Goal: Task Accomplishment & Management: Complete application form

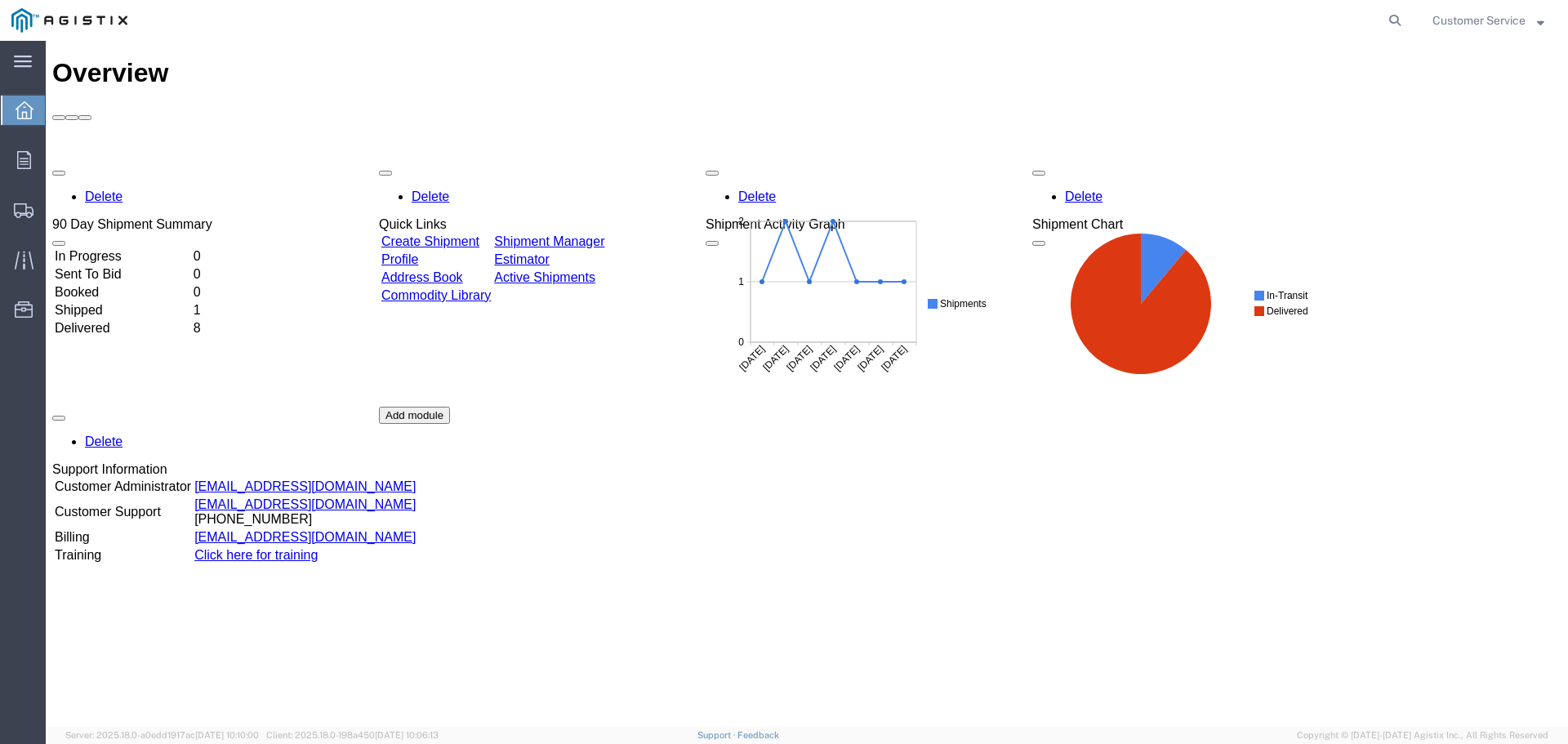
click at [479, 234] on link "Create Shipment" at bounding box center [431, 241] width 98 height 14
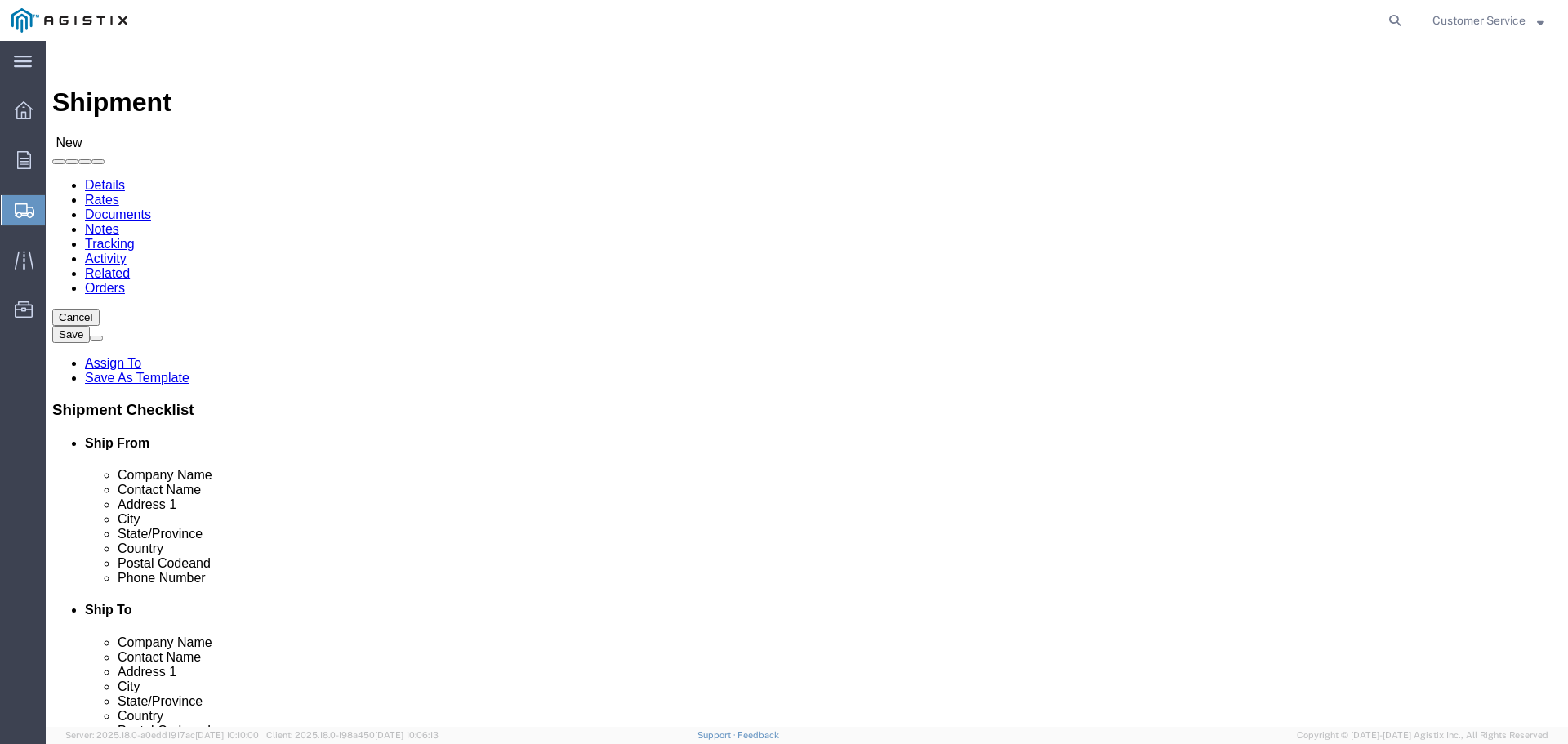
select select
click select "Select PG&E Trenton Corp"
select select "9596"
click select "Select PG&E Trenton Corp"
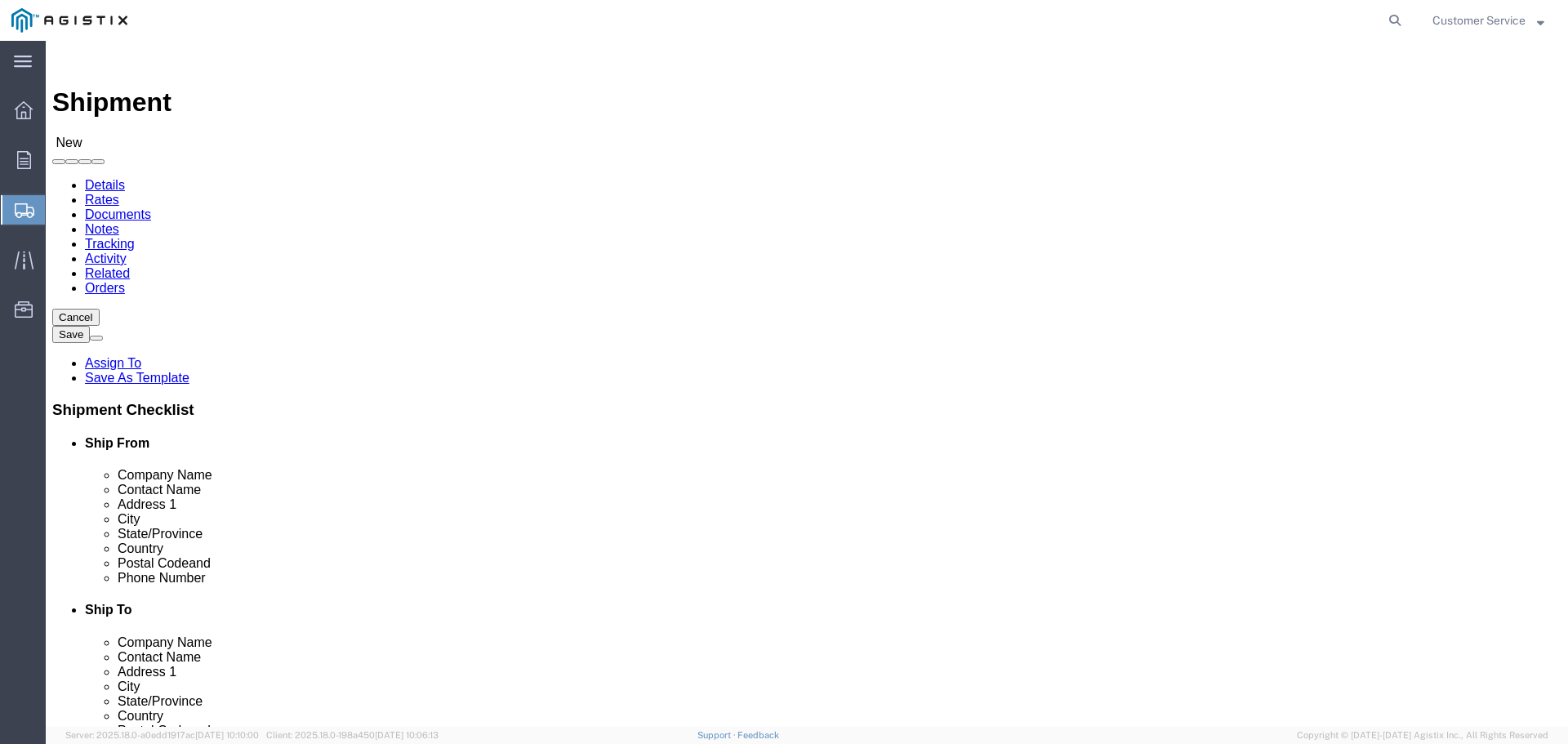
select select "PURCHORD"
select select
click select "Select All Others [GEOGRAPHIC_DATA] [GEOGRAPHIC_DATA] [GEOGRAPHIC_DATA] [GEOGRA…"
select select "19740"
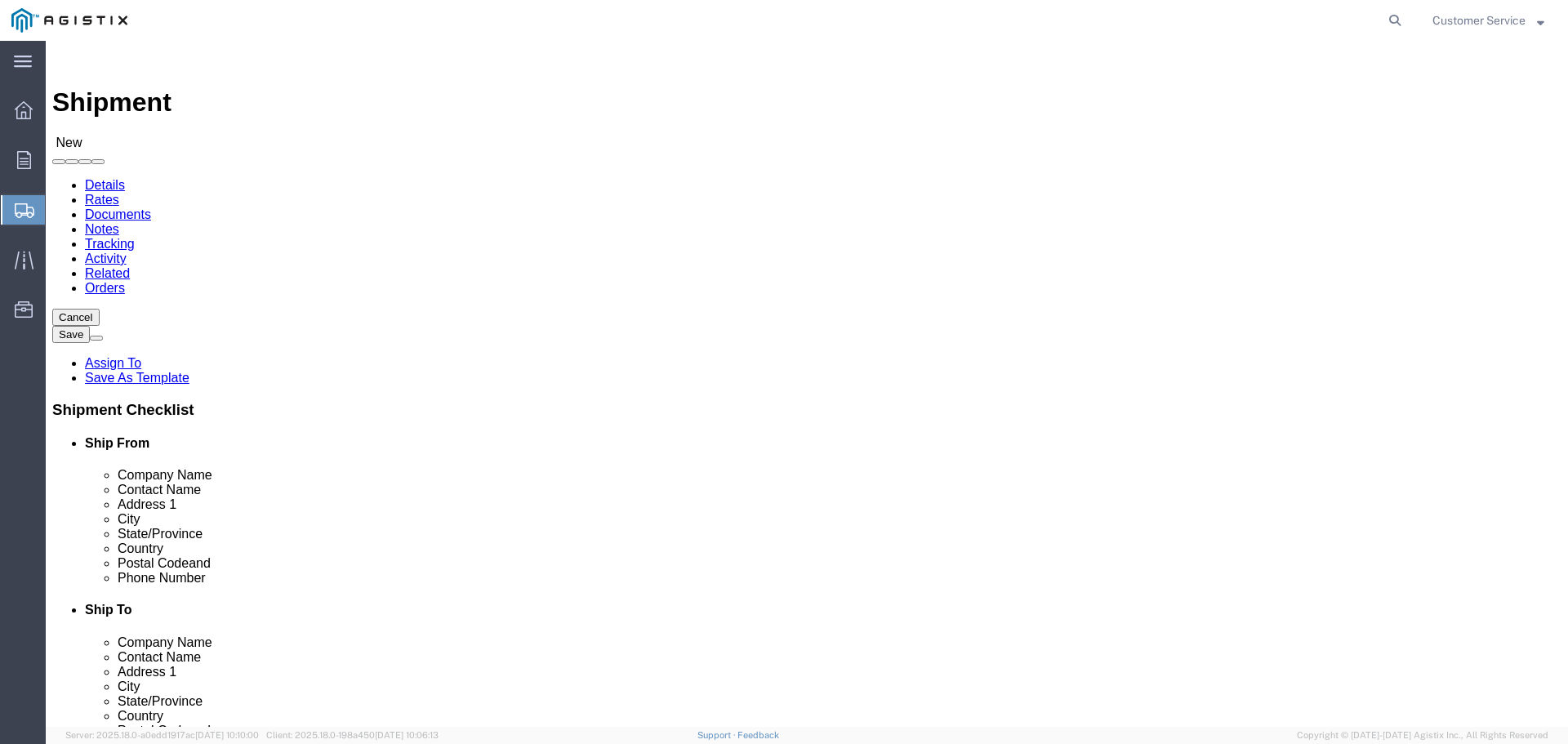
click select "Select All Others [GEOGRAPHIC_DATA] [GEOGRAPHIC_DATA] [GEOGRAPHIC_DATA] [GEOGRA…"
select select "MYPROFILE"
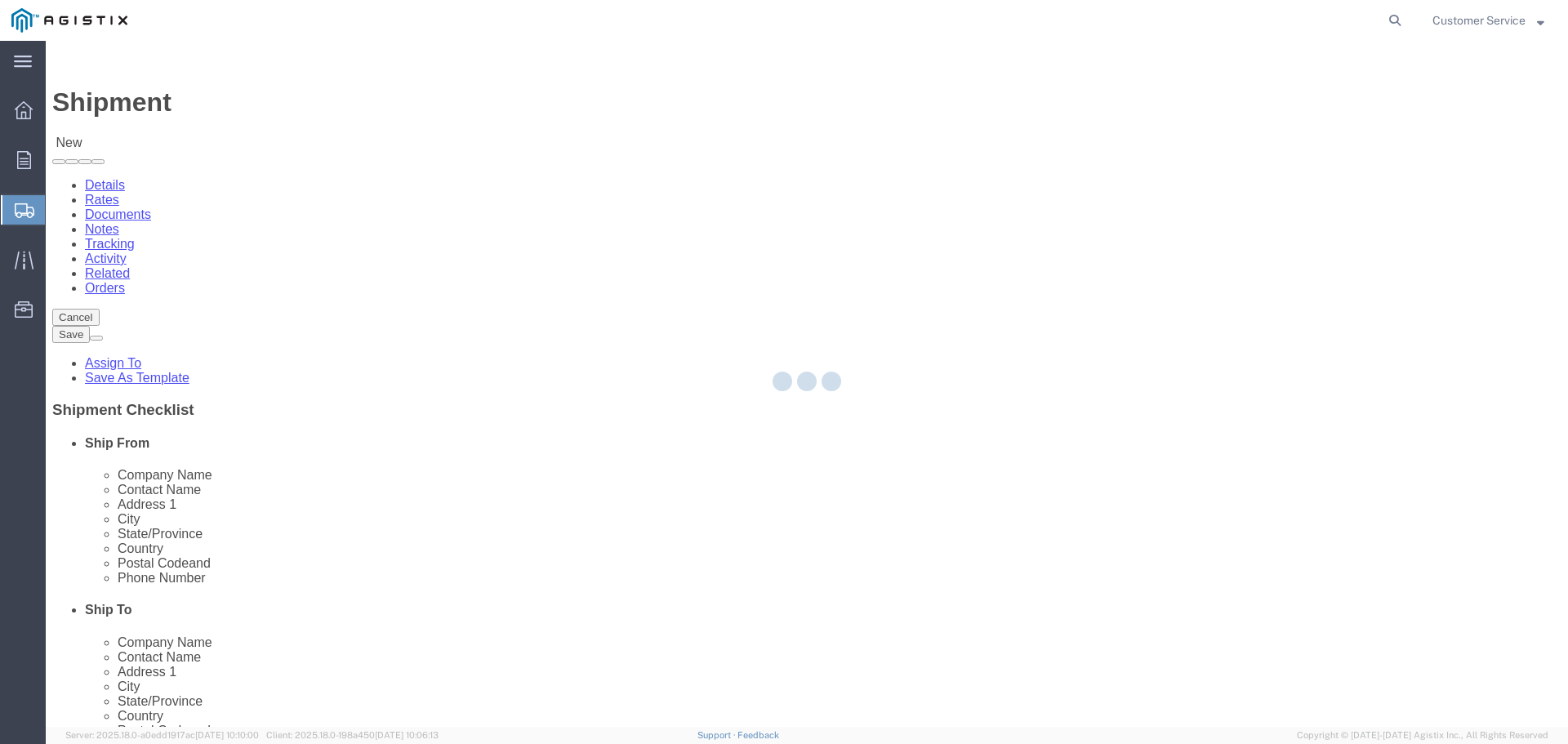
type input "Trenton Corp"
type input "Customer Service"
type input "[STREET_ADDRESS][PERSON_NAME]"
type input "[PERSON_NAME][GEOGRAPHIC_DATA]"
type input "48103"
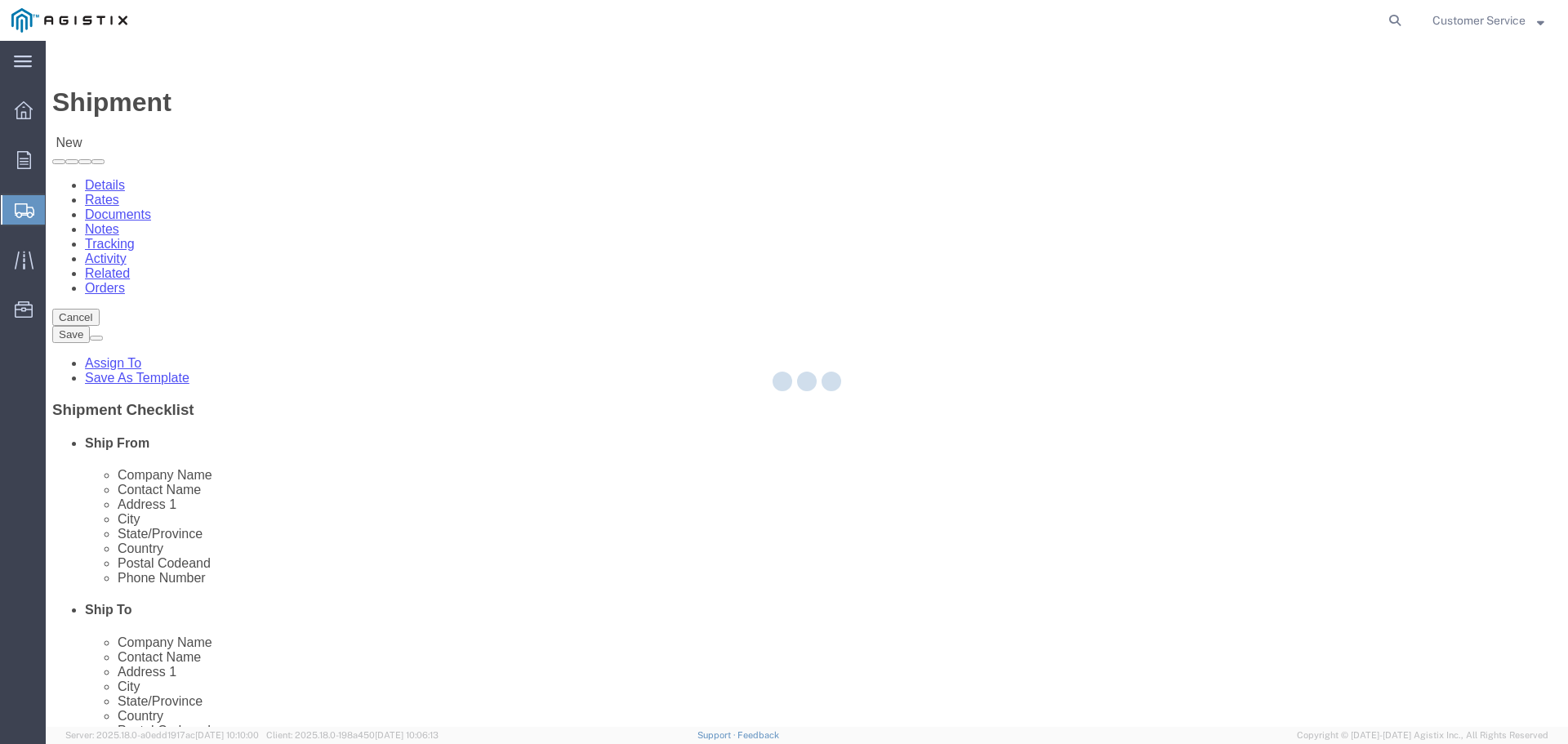
type input "[PHONE_NUMBER]"
type input "[EMAIL_ADDRESS][DOMAIN_NAME]"
checkbox input "true"
select select "MI"
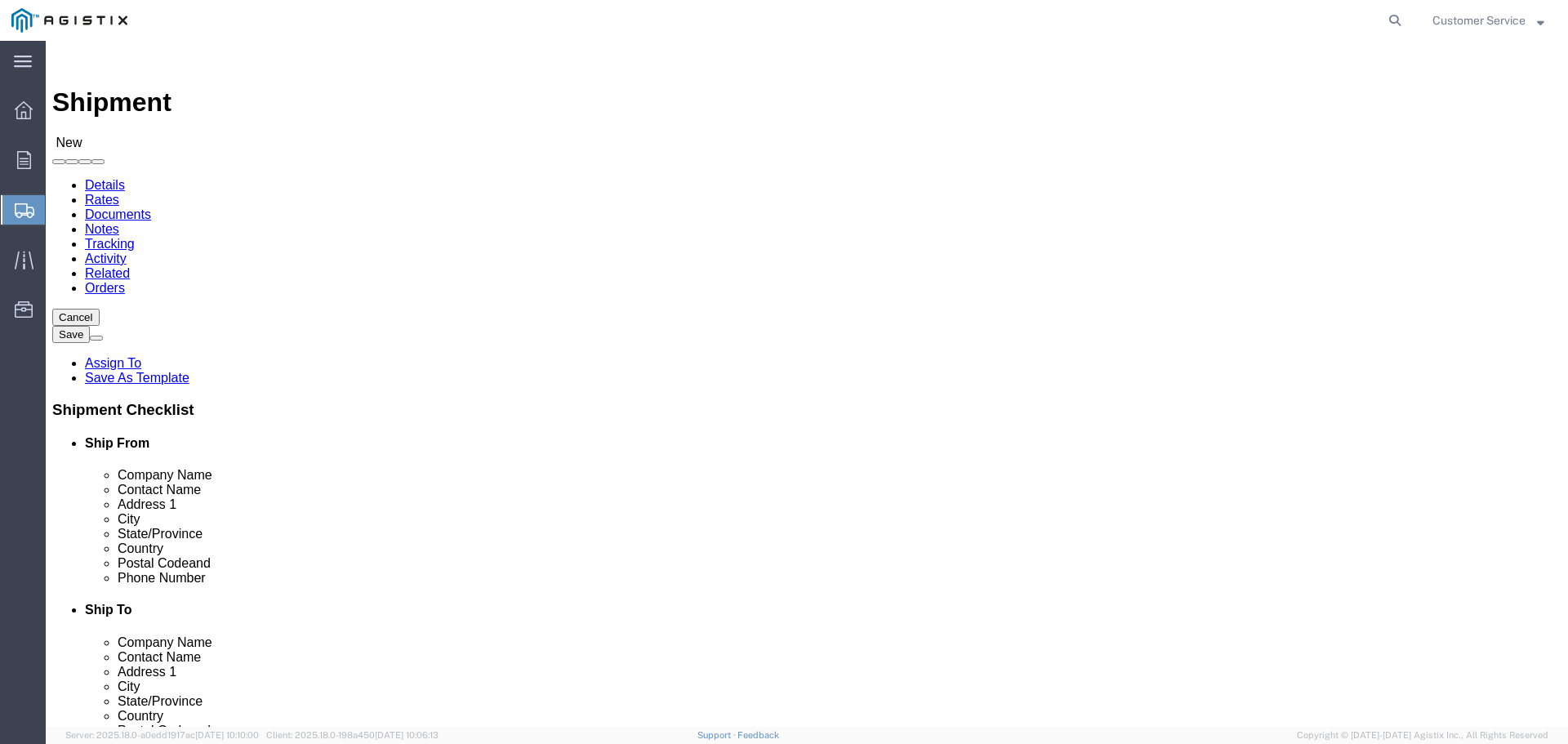
scroll to position [82, 0]
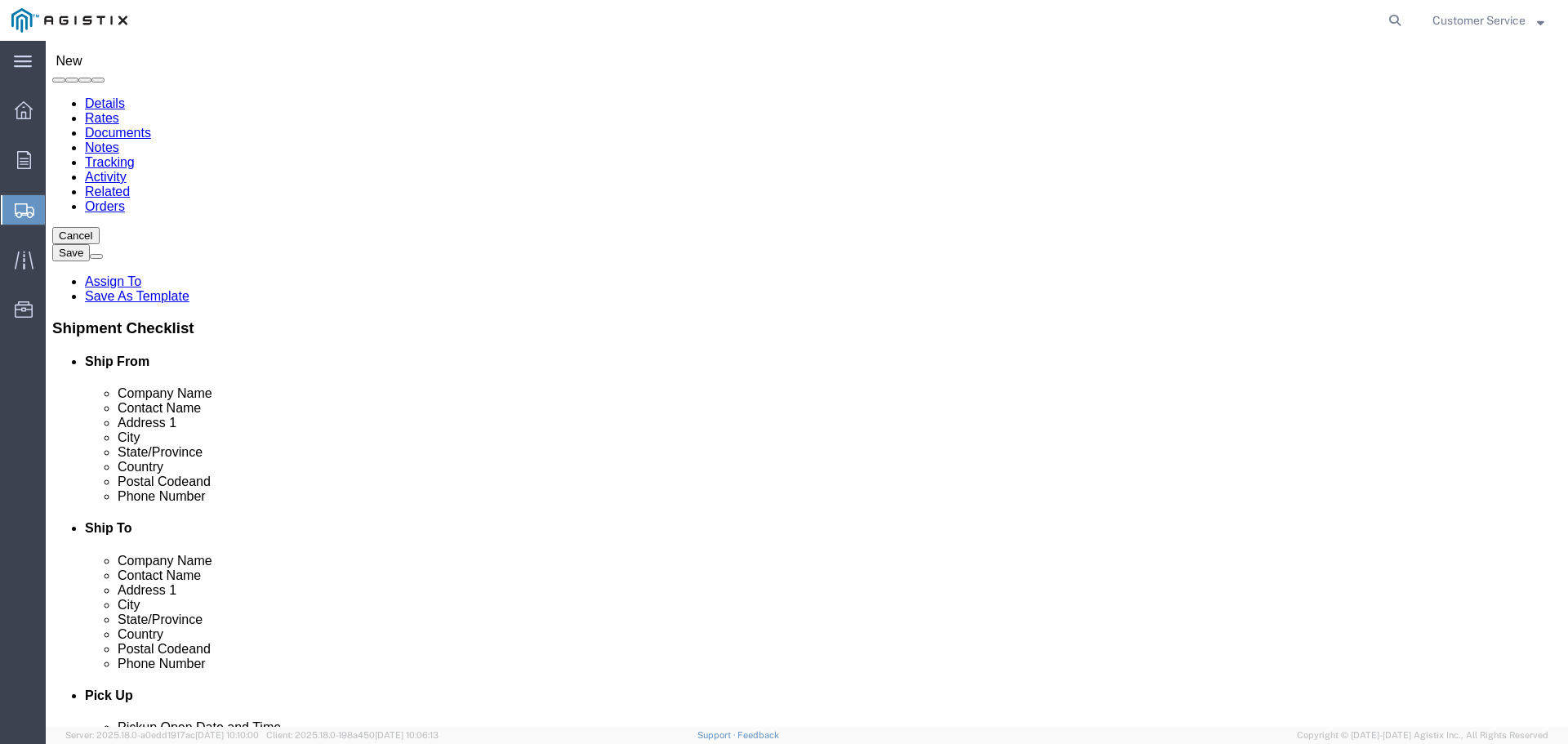
type input "4"
type input "fremo"
select select "19740"
type input "PG&E"
type input "[STREET_ADDRESS][PERSON_NAME]"
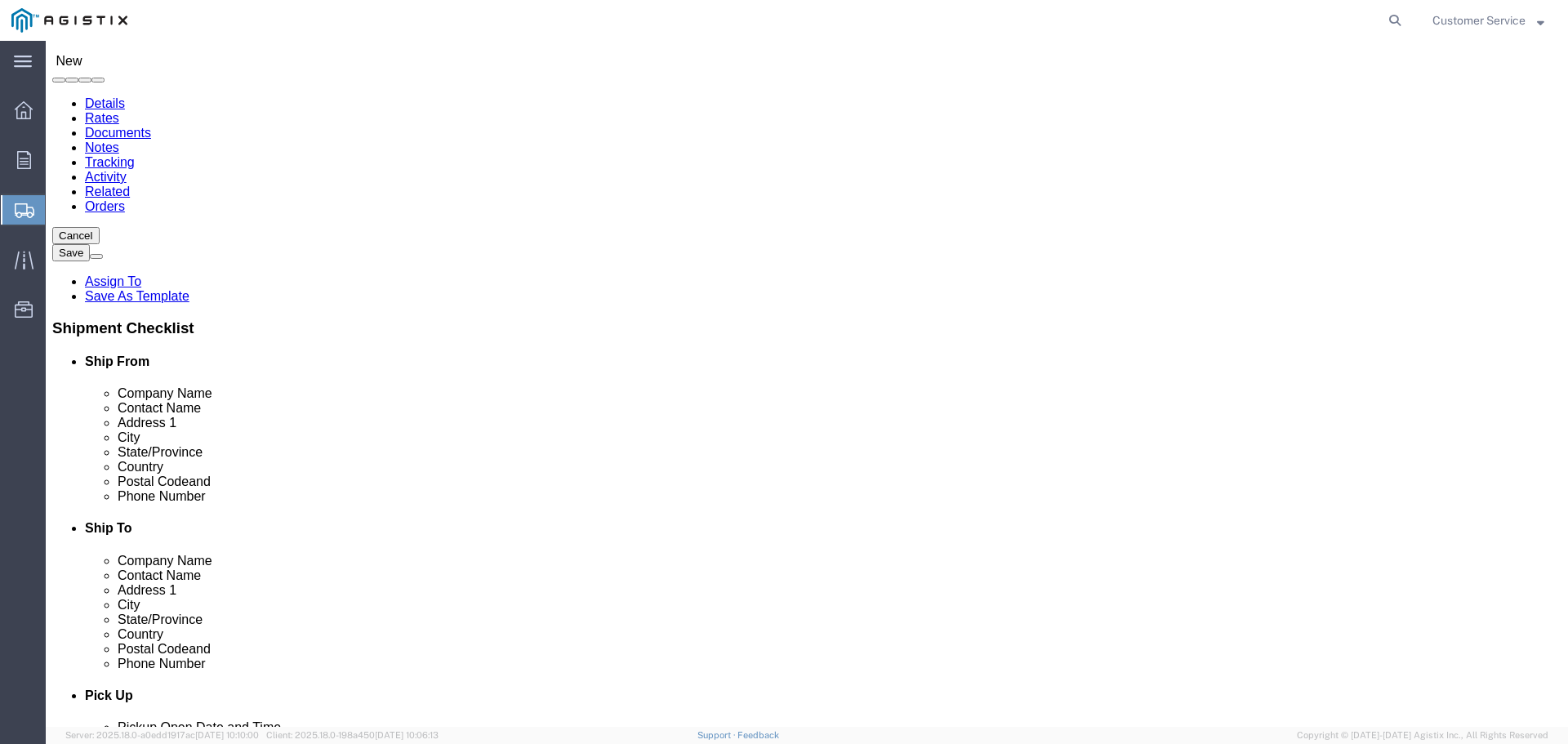
type input "Fremont"
type input "94538"
select select "CA"
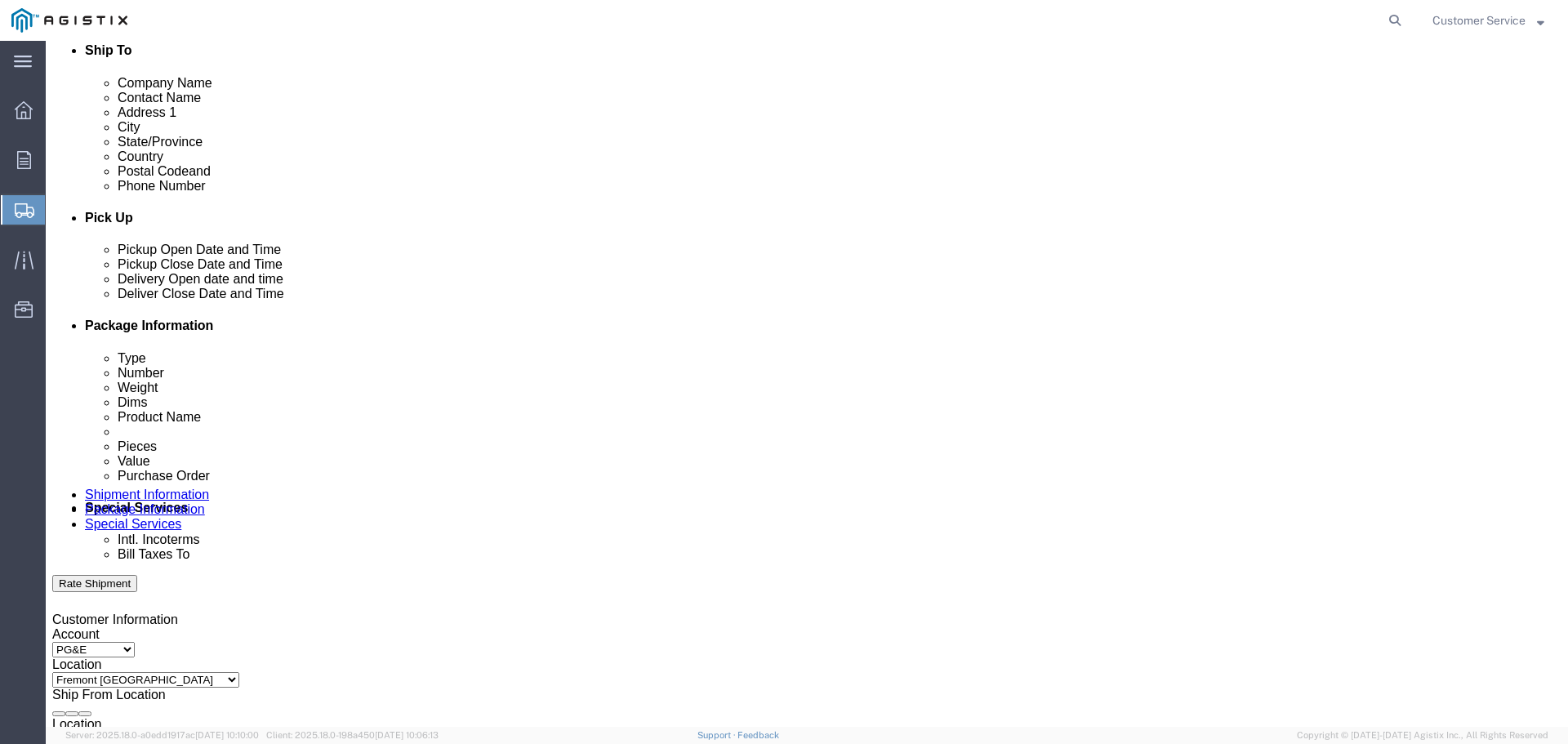
scroll to position [572, 0]
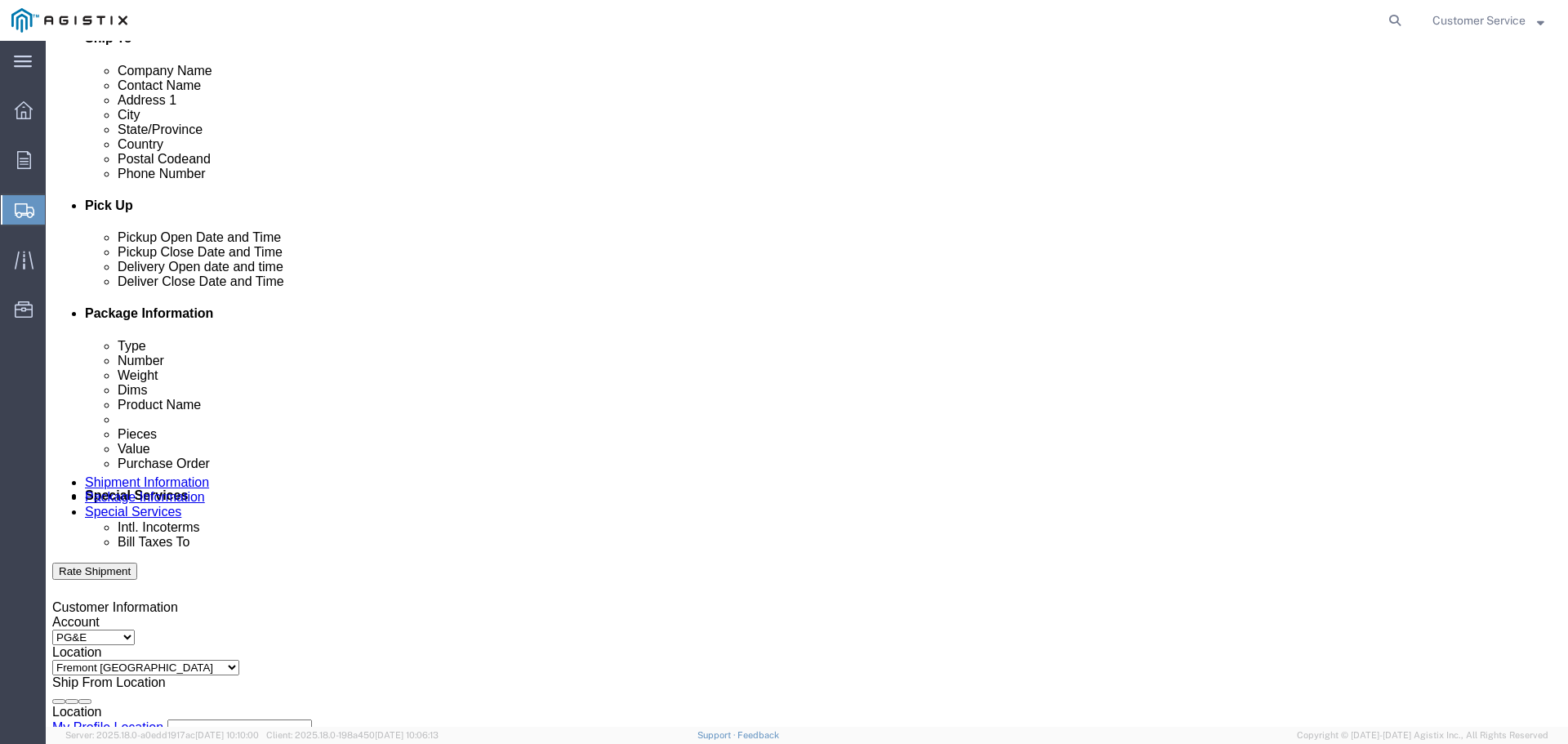
click div "[DATE] 1:00 PM"
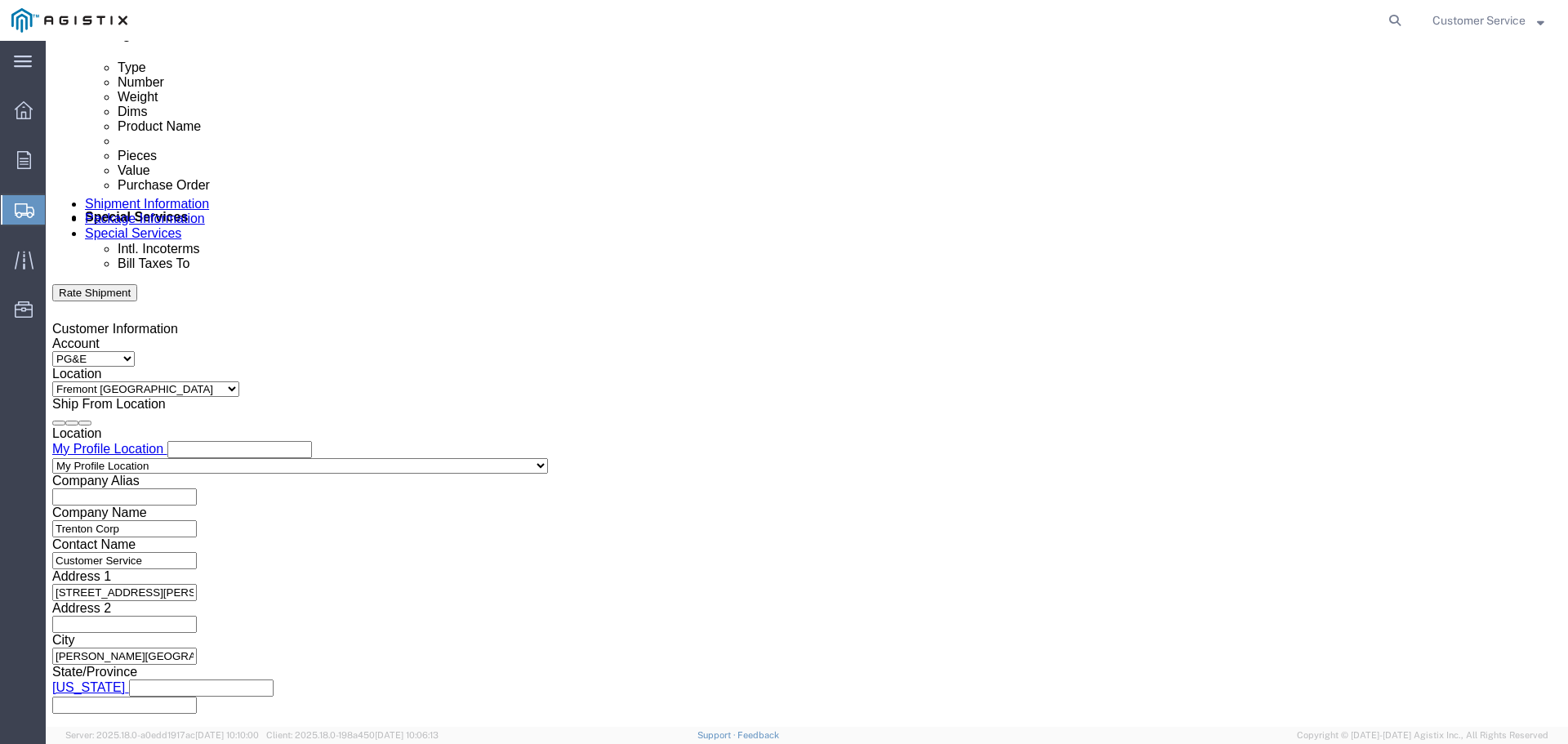
type input "3:00 PM"
click button "Apply"
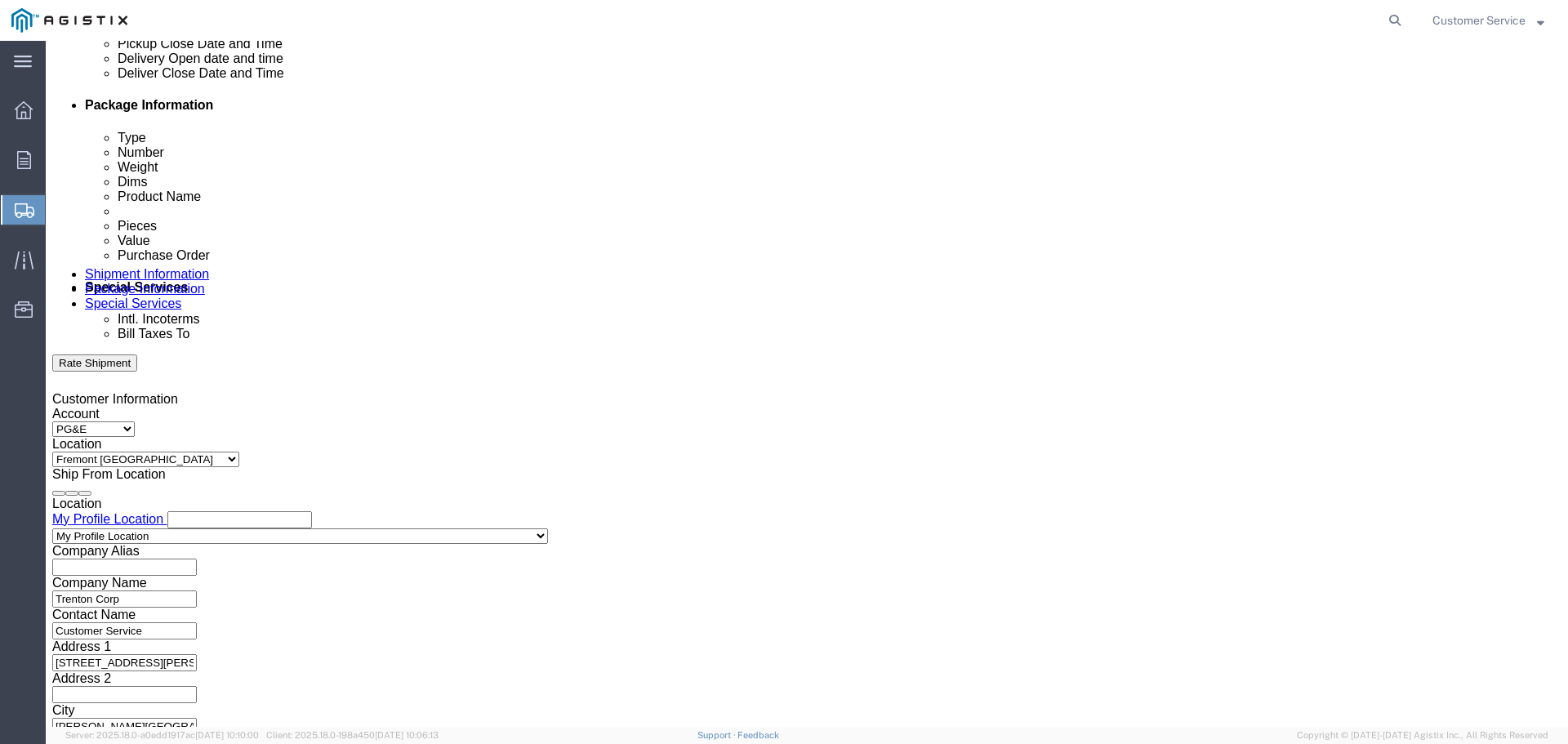
scroll to position [605, 0]
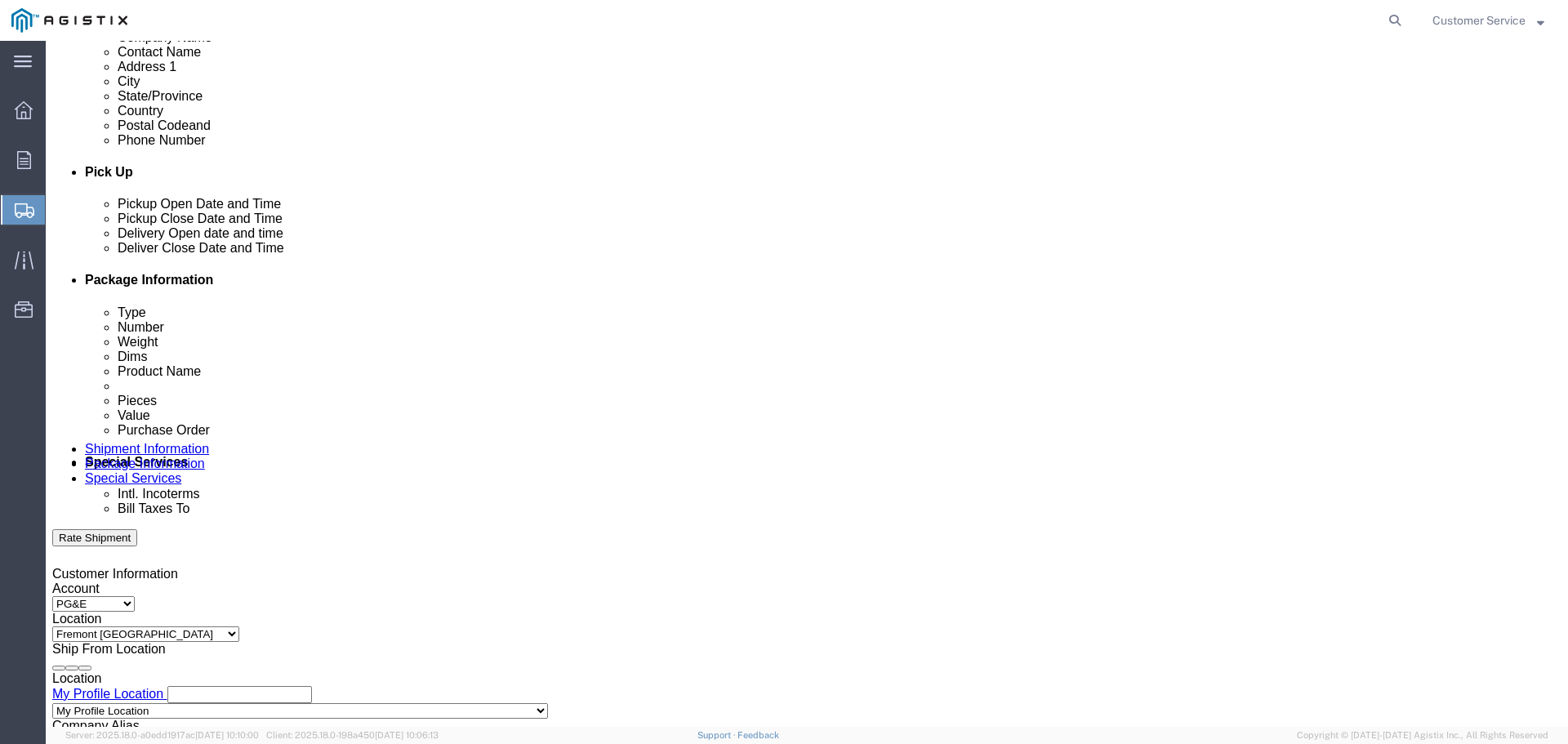
click div
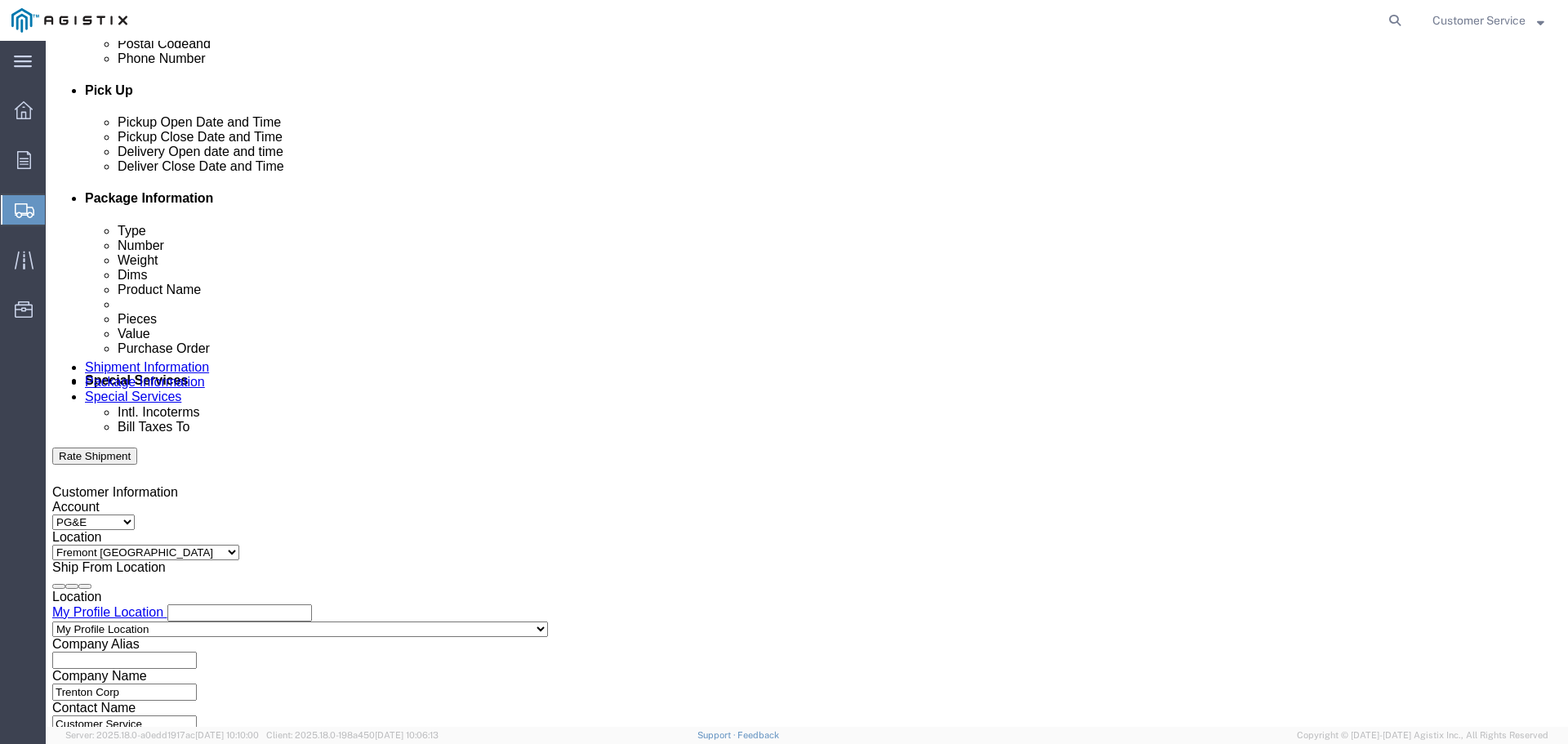
click input "4:00 PM"
click input "9:00 PM"
type input "9:00 AM"
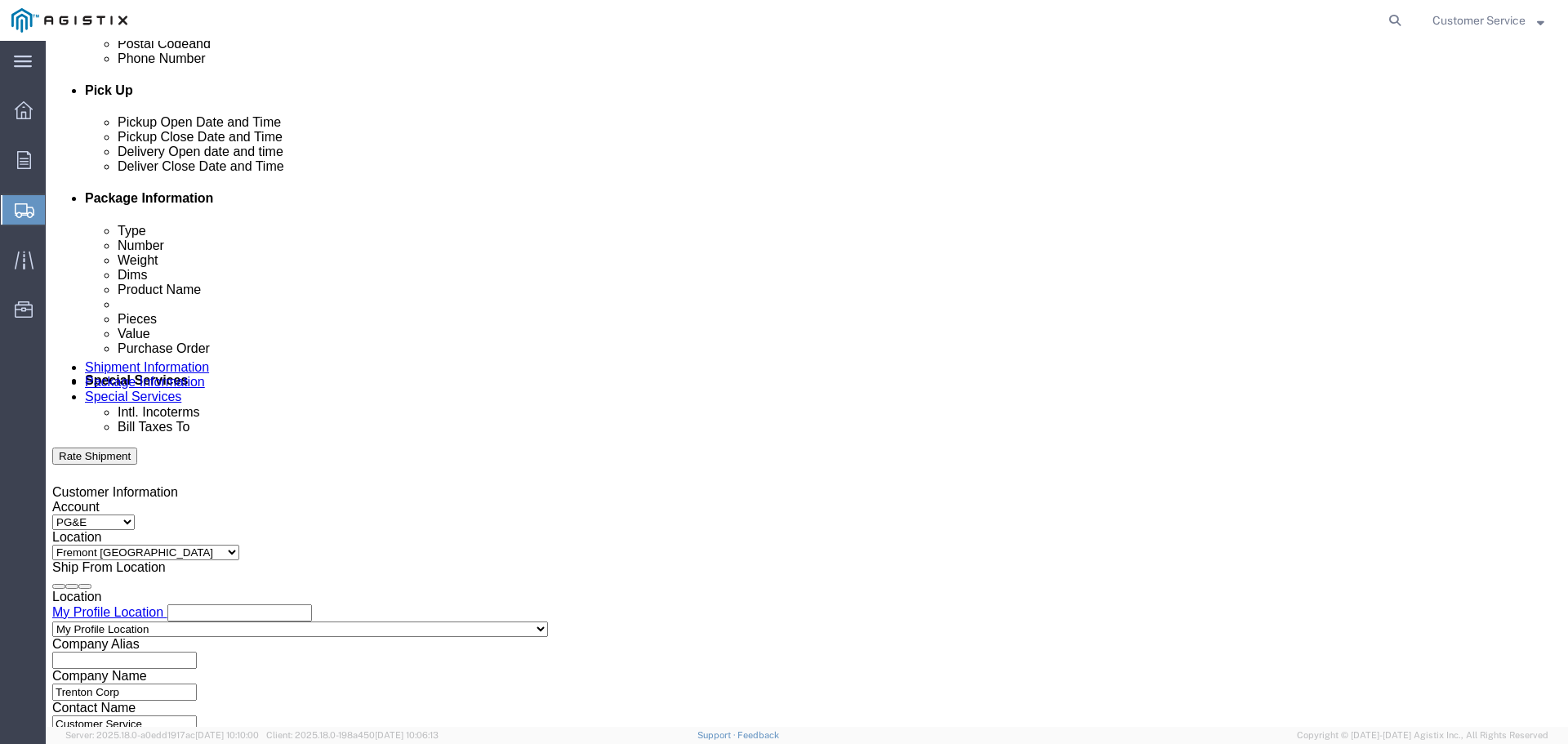
click button "Apply"
click div
click input "10:00 AM"
click input "4:00 AM"
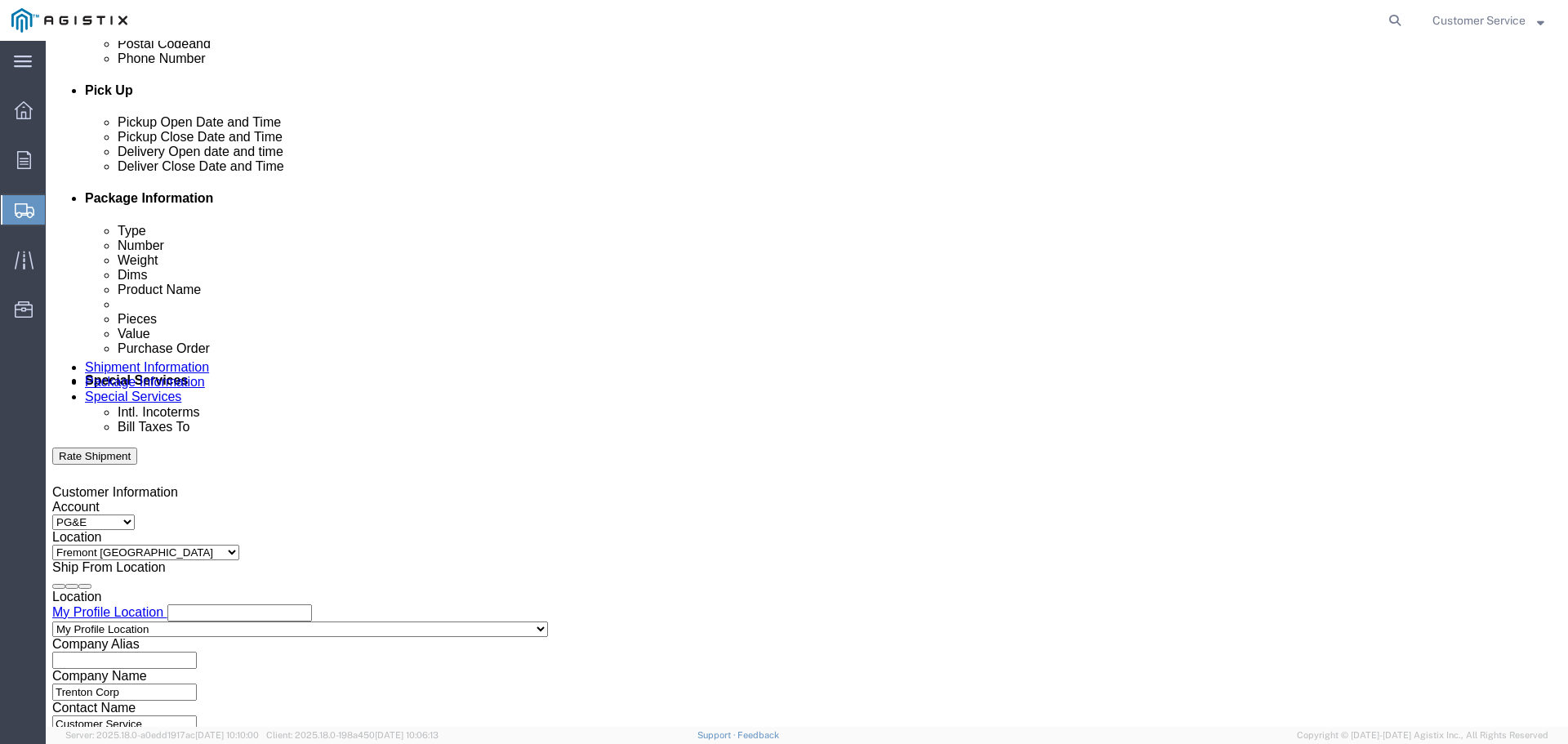
click input "4:00 AM"
type input "4:00 PM"
click button "Apply"
click input "text"
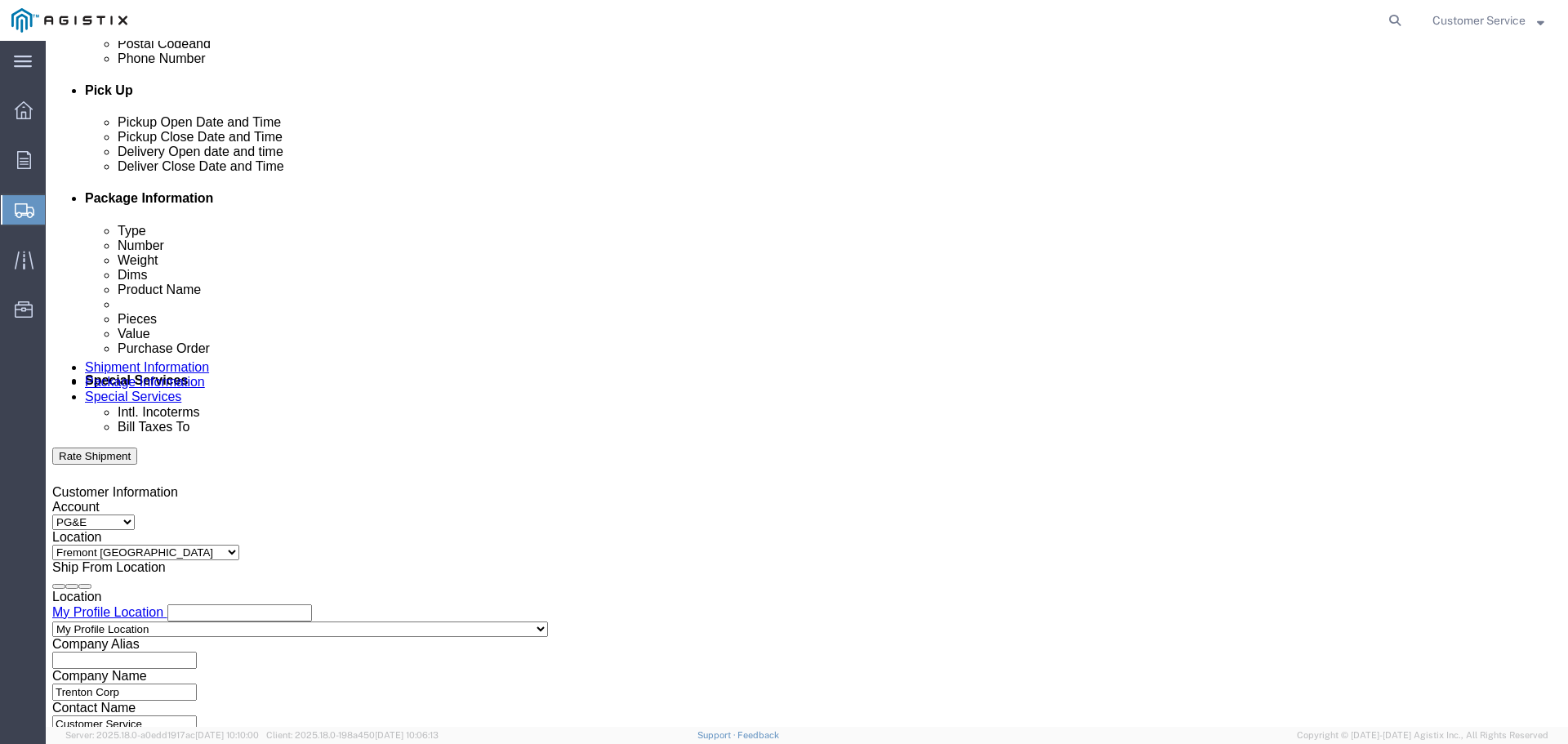
type input "3"
click input "text"
paste input "3501417908"
type input "3501417908"
click select "Select Account Type Activity ID Airline Appointment Number ASN Batch Request # …"
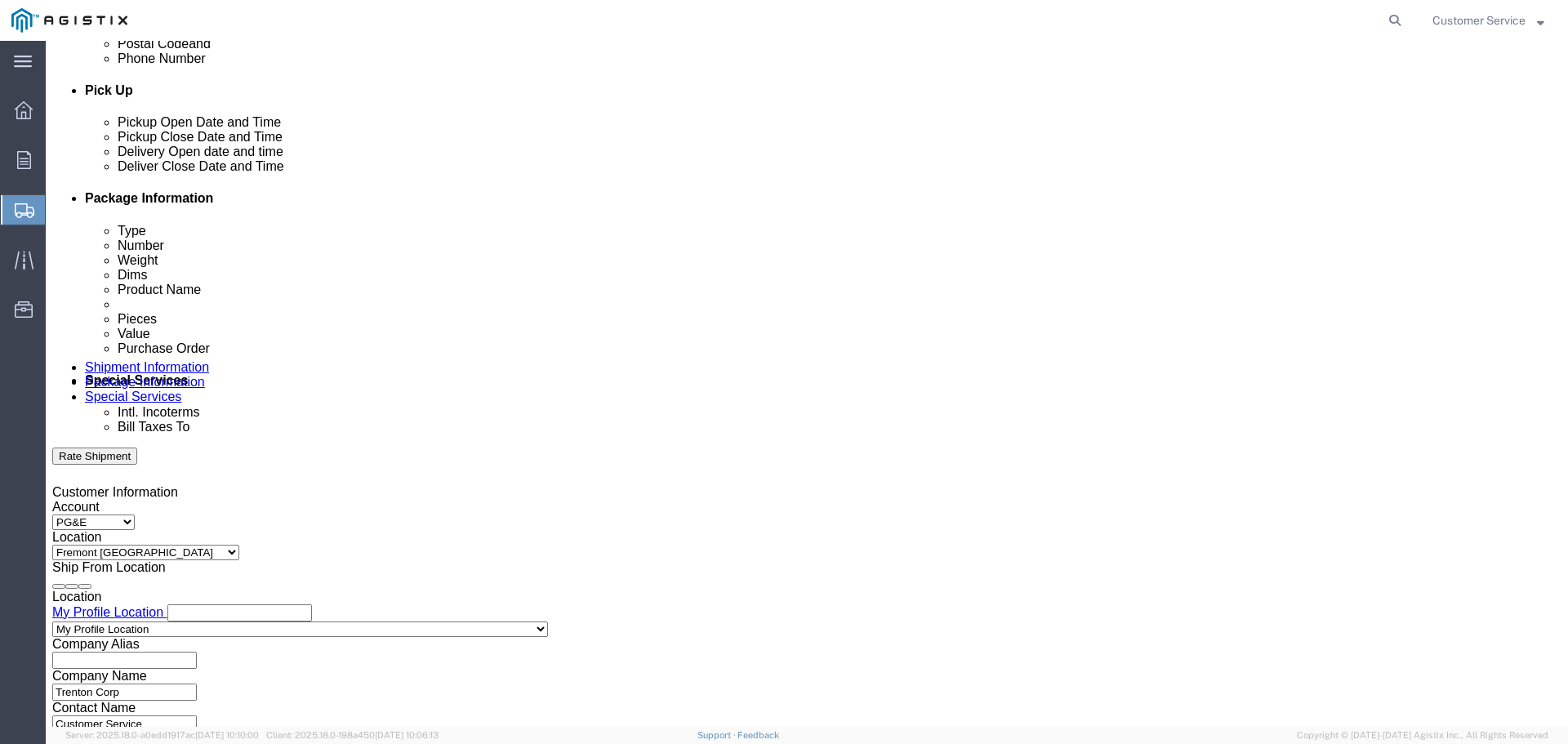
click input "3501417908"
drag, startPoint x: 289, startPoint y: 452, endPoint x: 122, endPoint y: 444, distance: 167.2
click div "Select Account Type Activity ID Airline Appointment Number ASN Batch Request # …"
drag, startPoint x: 244, startPoint y: 452, endPoint x: 266, endPoint y: 452, distance: 22.0
click input "3501417908"
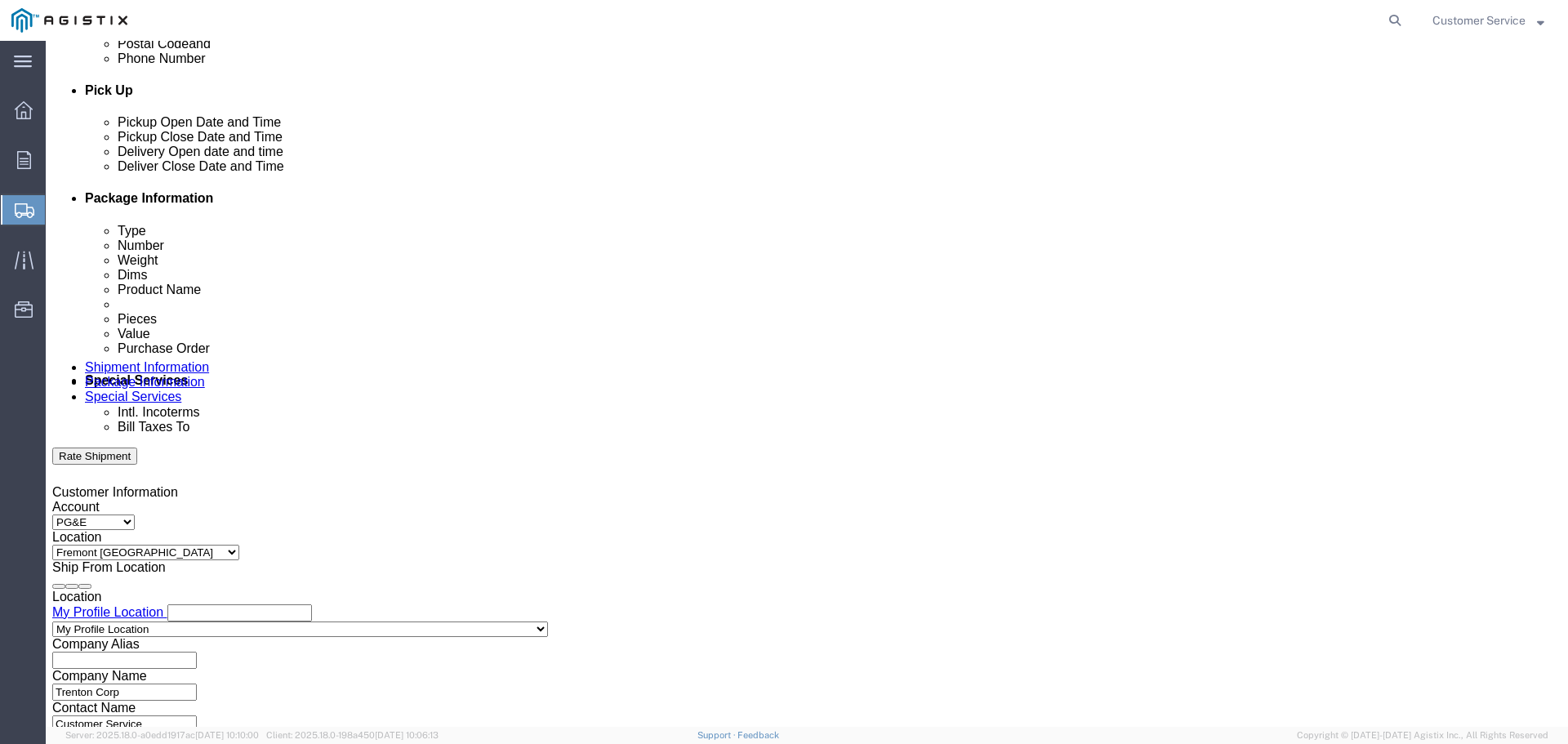
click select "Select Account Type Activity ID Airline Appointment Number ASN Batch Request # …"
select select "PURCHORD"
click select "Select Account Type Activity ID Airline Appointment Number ASN Batch Request # …"
click input "text"
paste input "S100626876"
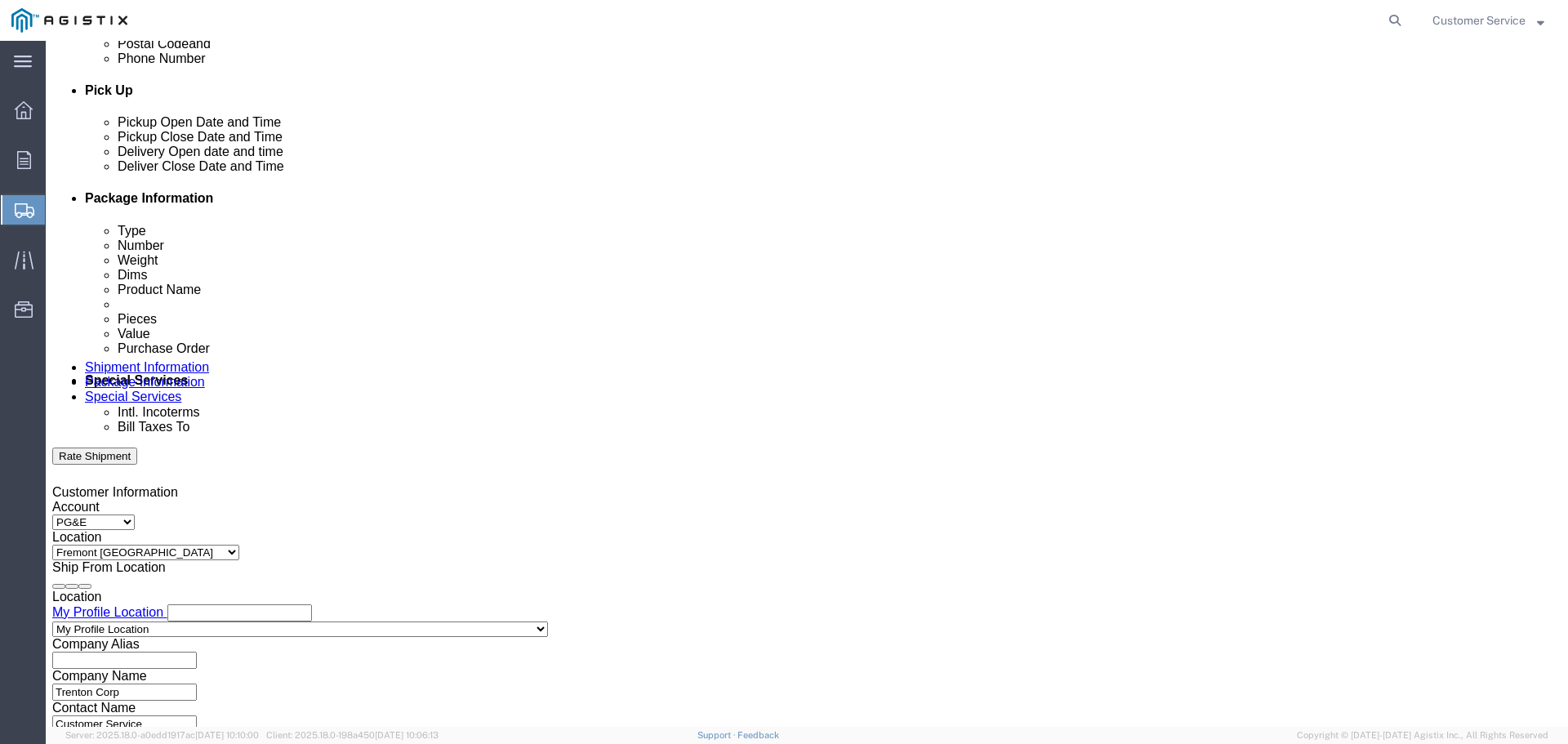
type input "S100626876"
click select "Select Account Type Activity ID Airline Appointment Number ASN Batch Request # …"
select select "SALEORDR"
click select "Select Account Type Activity ID Airline Appointment Number ASN Batch Request # …"
click input "text"
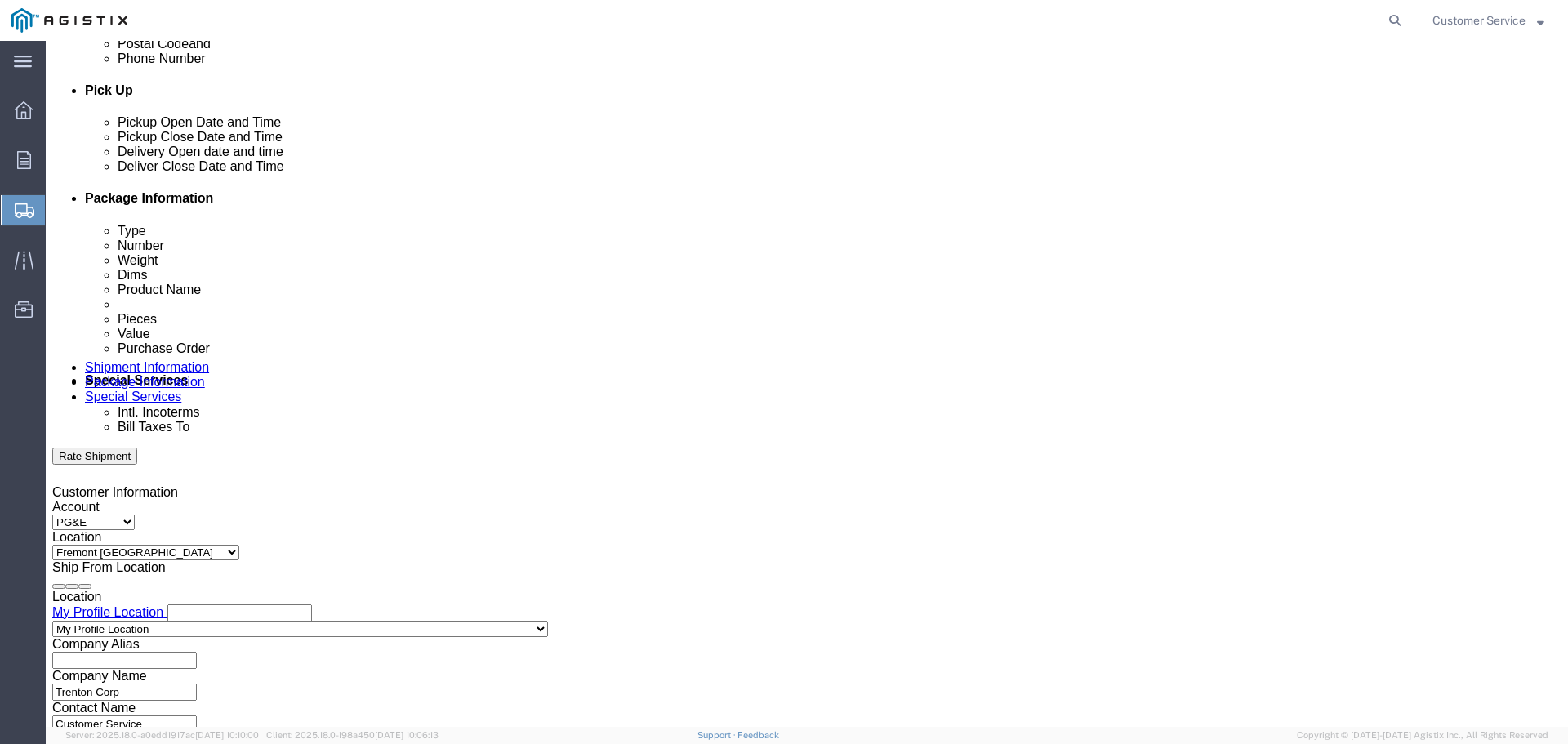
type input "SO66497/SH74466"
click div "Shipping Mode (Optional)"
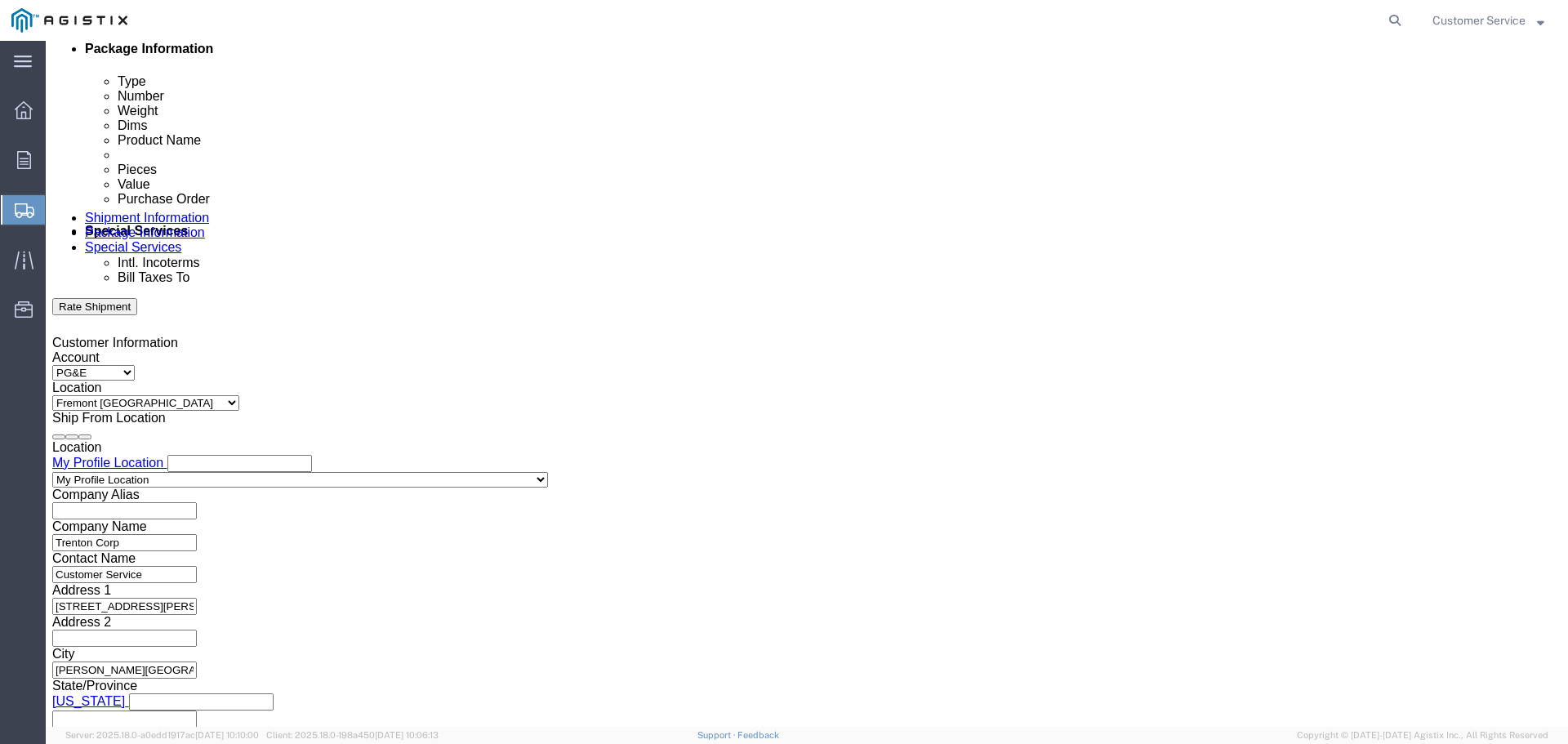
scroll to position [850, 0]
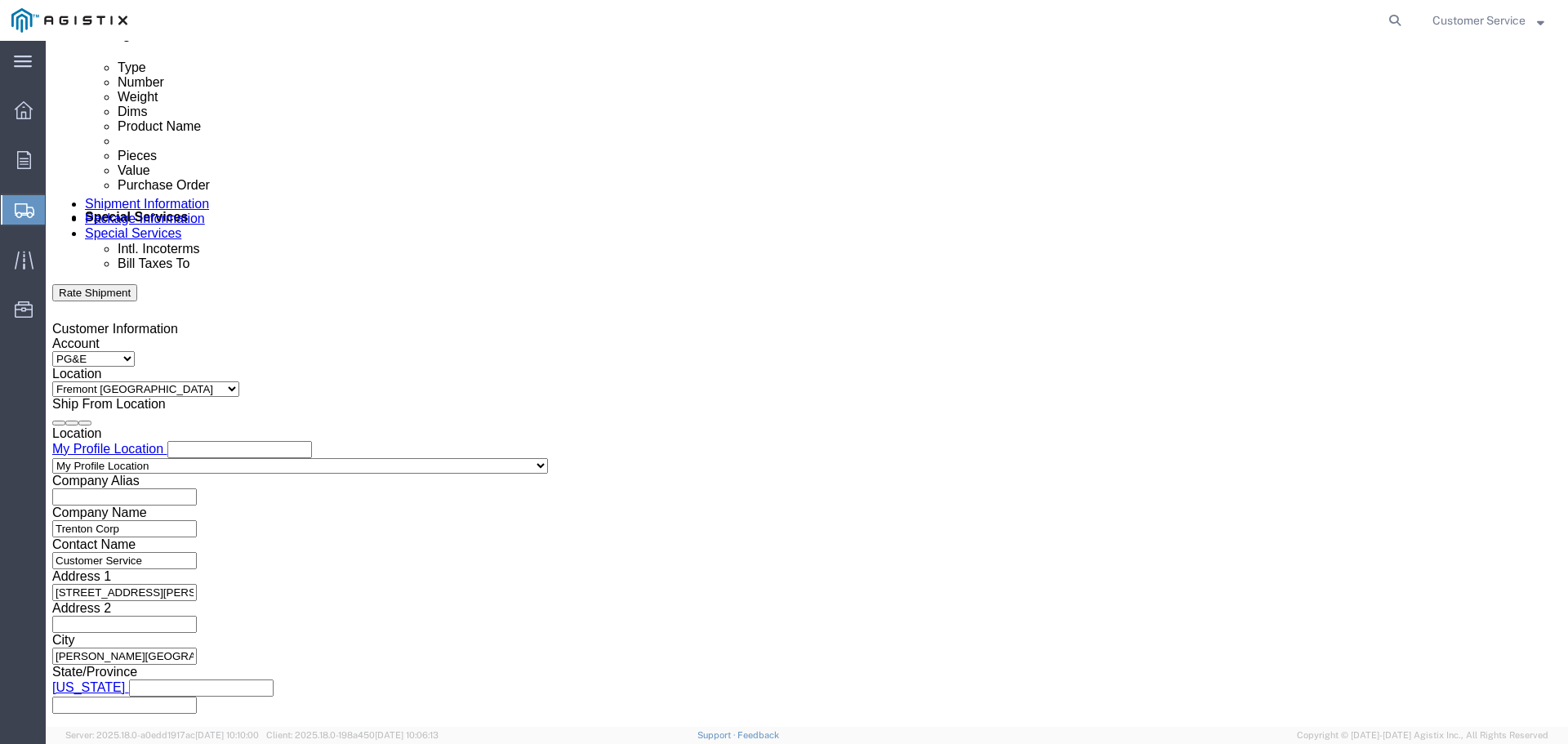
click select "Select Air Less than Truckload Multi-Leg Ocean Freight Rail Small Parcel Truckl…"
select select "LTL"
click select "Select Air Less than Truckload Multi-Leg Ocean Freight Rail Small Parcel Truckl…"
click input "text"
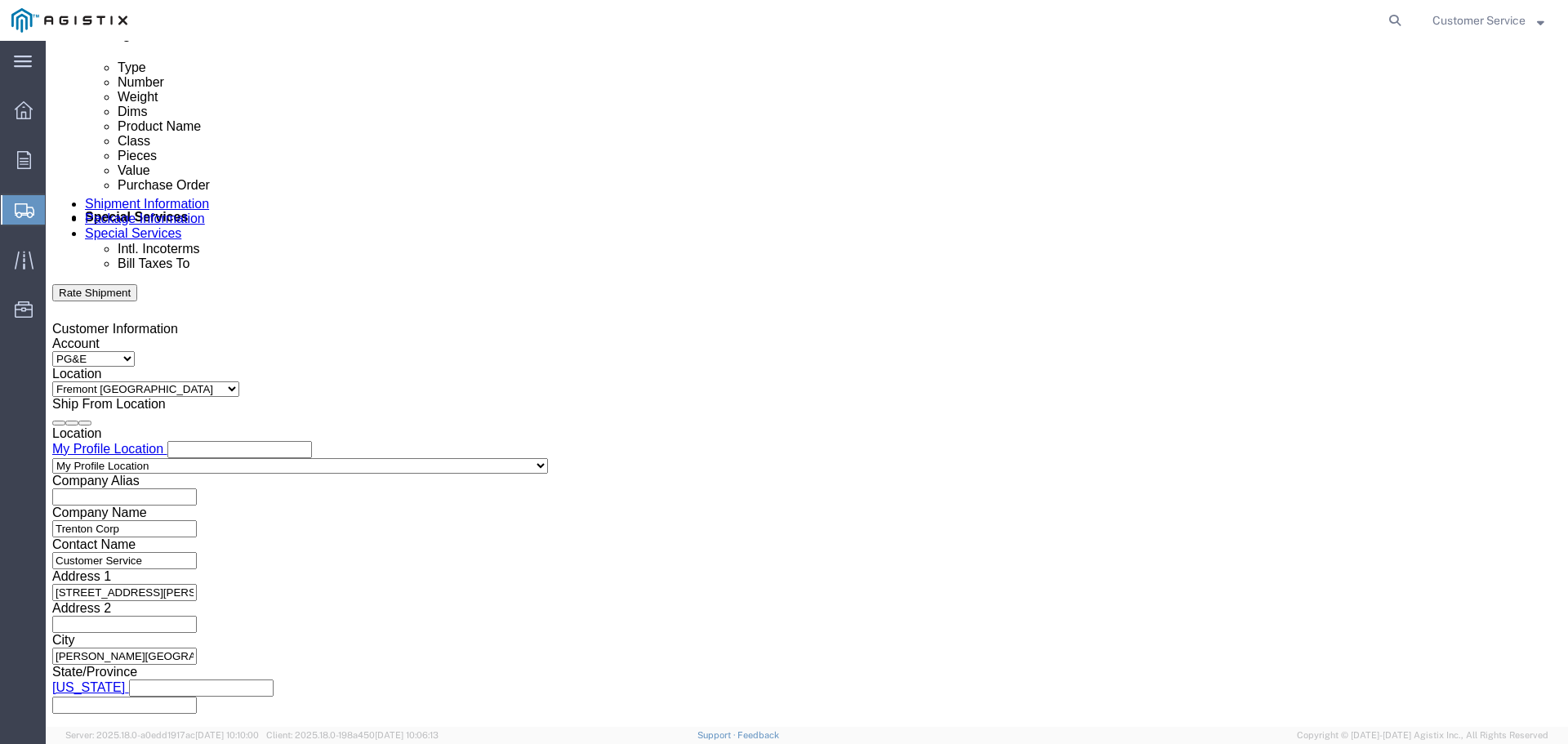
click select "Select Air Less than Truckload Multi-Leg Ocean Freight Rail Small Parcel Truckl…"
select select
click select "Select Air Less than Truckload Multi-Leg Ocean Freight Rail Small Parcel Truckl…"
click button "Add reference"
click icon "button"
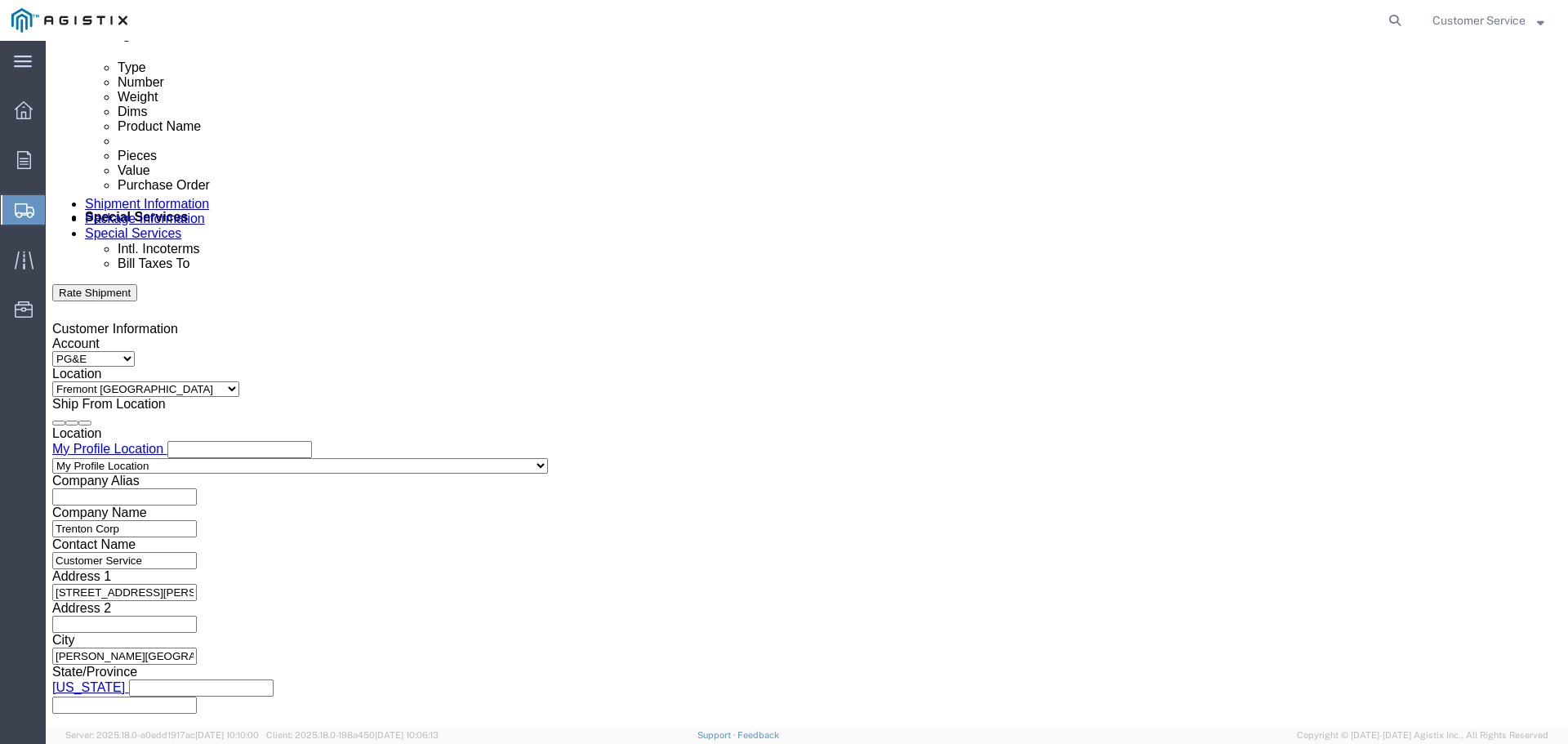
click button "Continue"
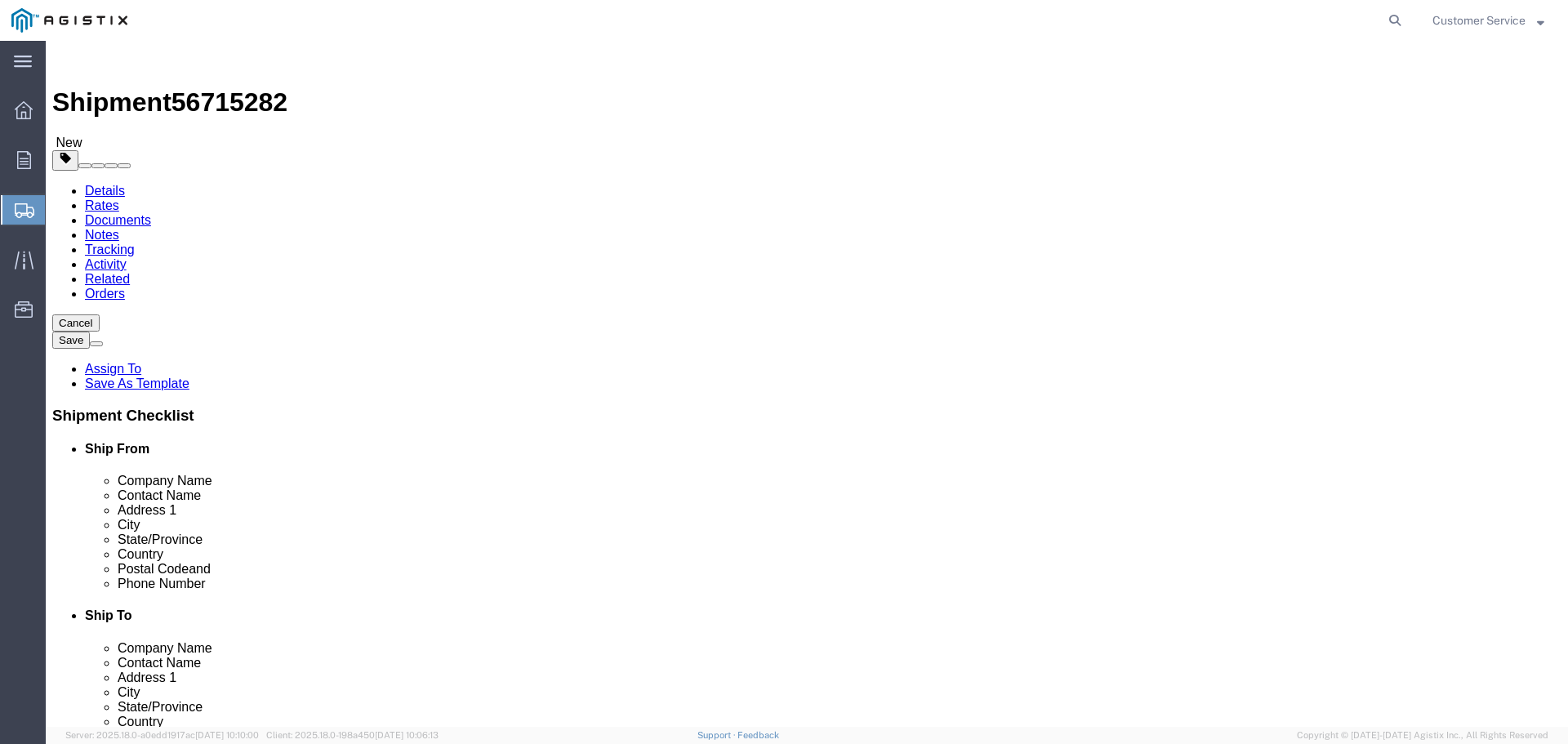
click select "Select Bulk Bundle(s) Cardboard Box(es) Carton(s) Crate(s) Drum(s) (Fiberboard)…"
select select "PSST"
click select "Select Bulk Bundle(s) Cardboard Box(es) Carton(s) Crate(s) Drum(s) (Fiberboard)…"
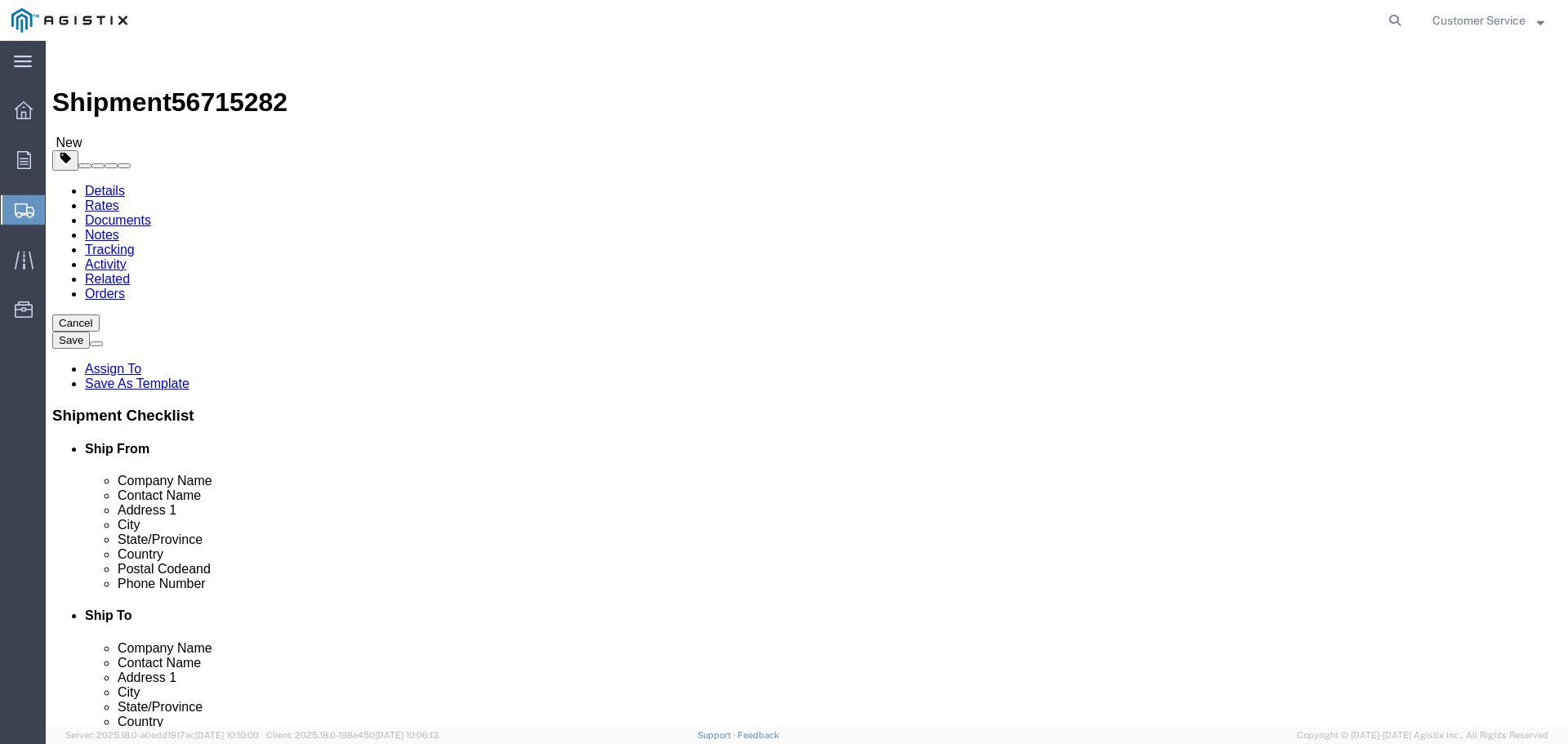
click input "text"
click input "1"
click input "text"
type input "50"
type input "40"
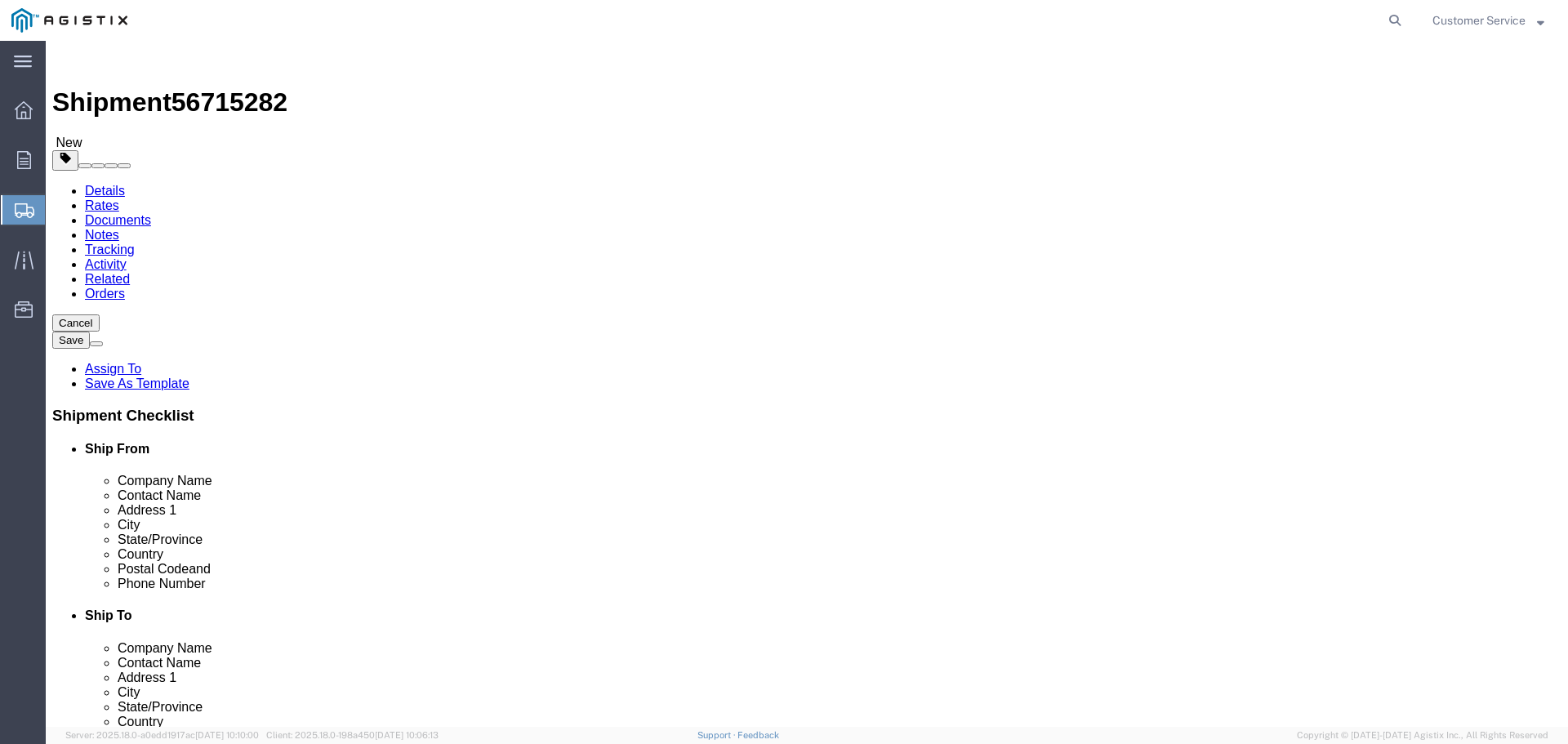
type input "25"
type input "479"
click input "1"
click input "text"
type input "13"
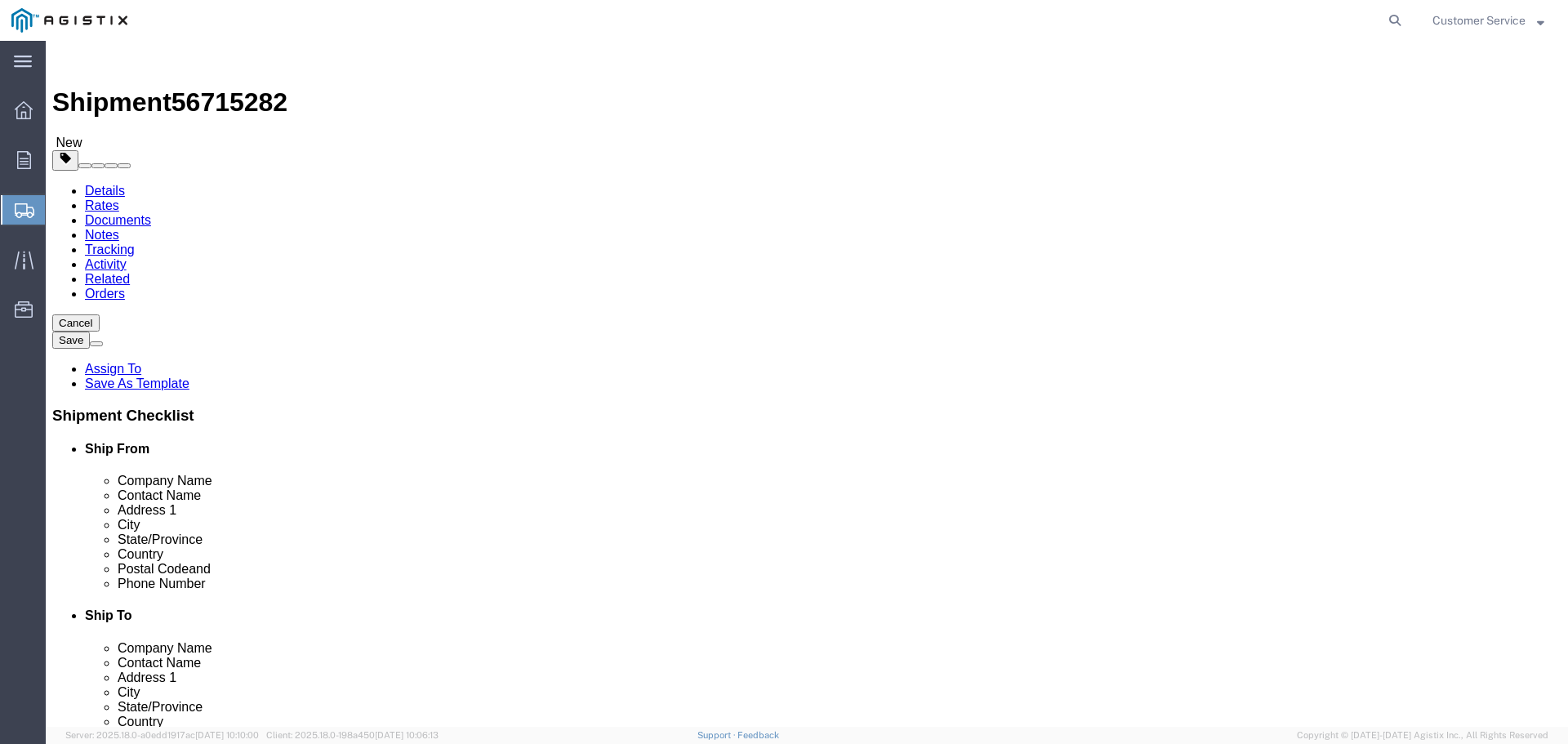
click button "Continue"
click button "Previous"
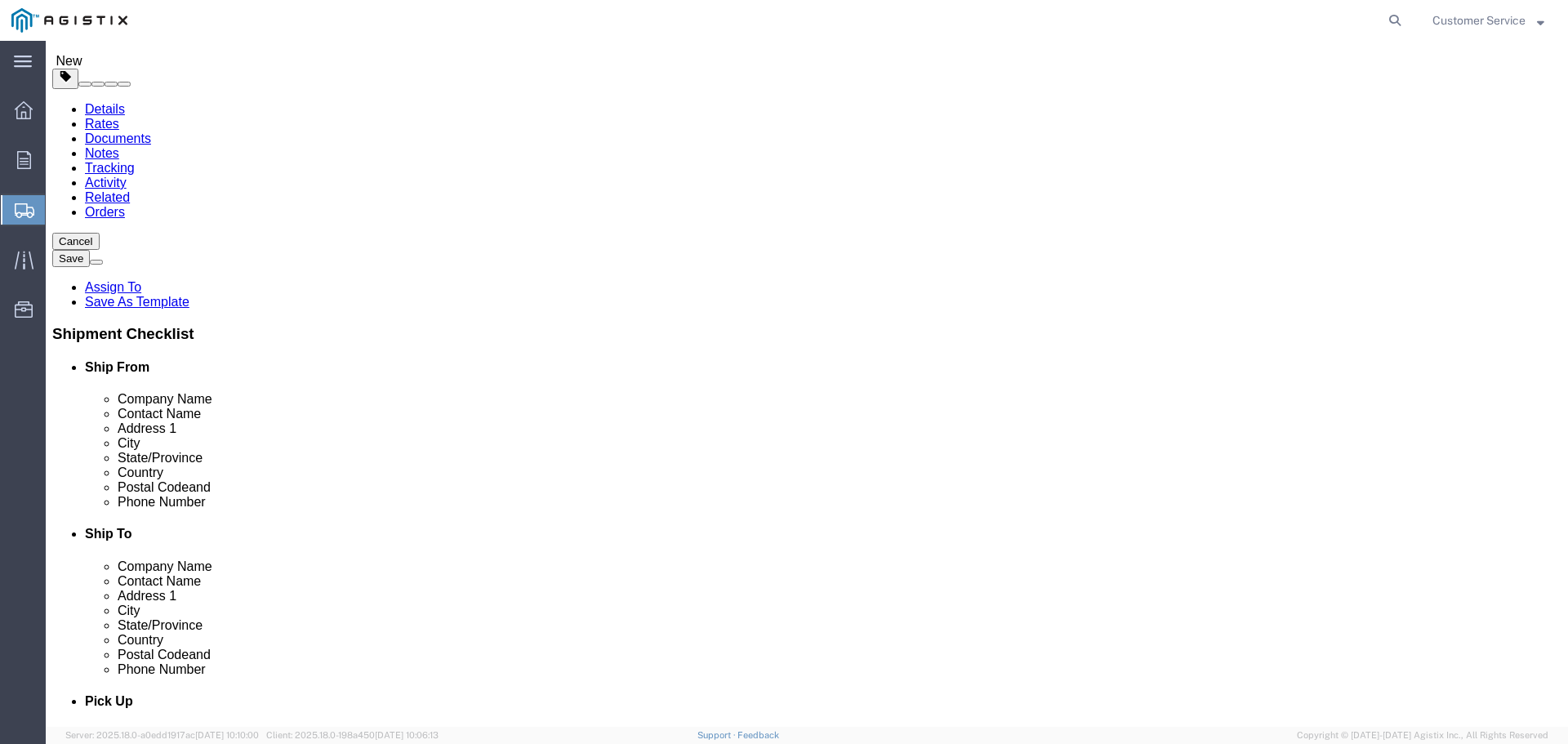
scroll to position [163, 0]
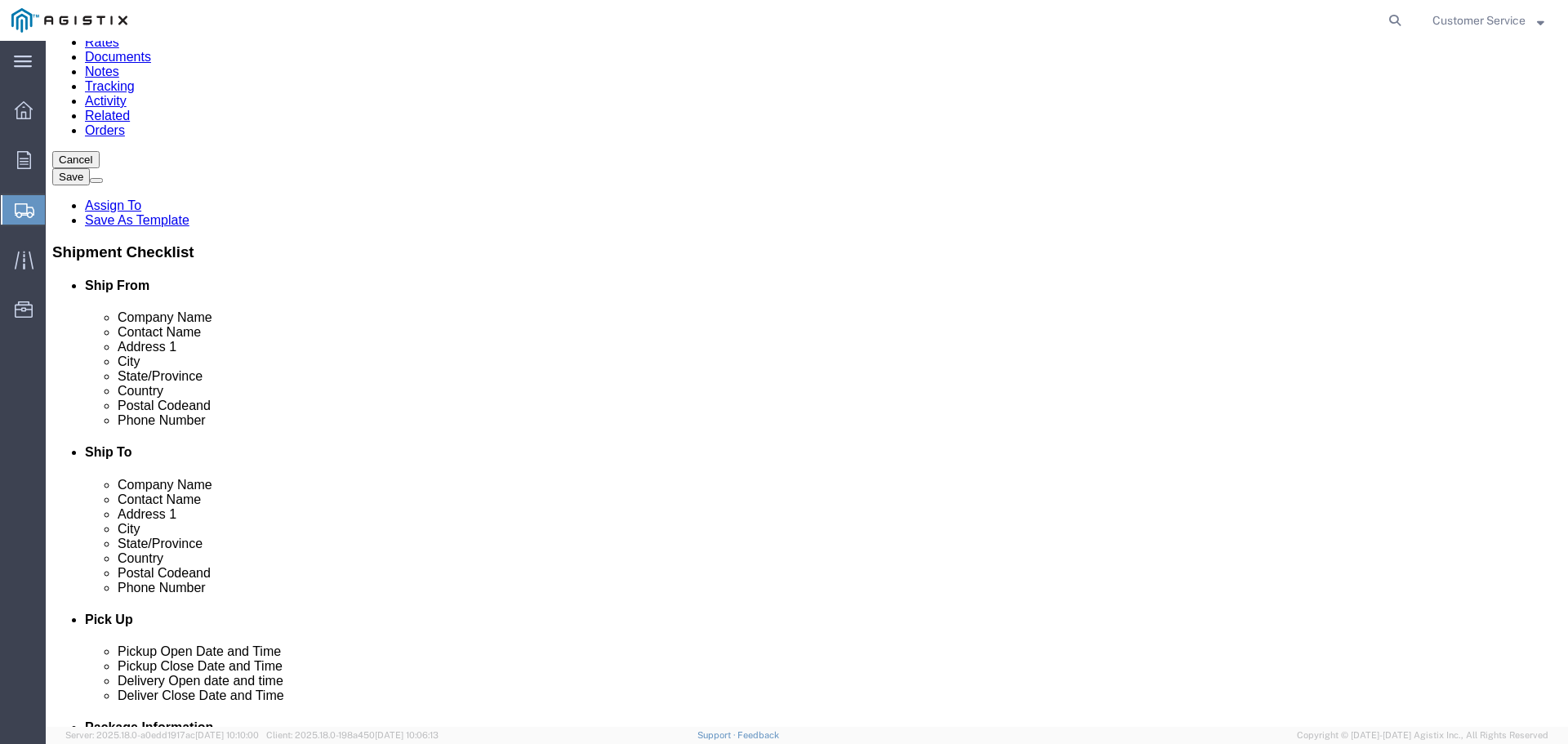
click input "text"
paste input "[EMAIL_ADDRESS][DOMAIN_NAME]"
type input "[EMAIL_ADDRESS][DOMAIN_NAME]"
checkbox input "true"
click input "text"
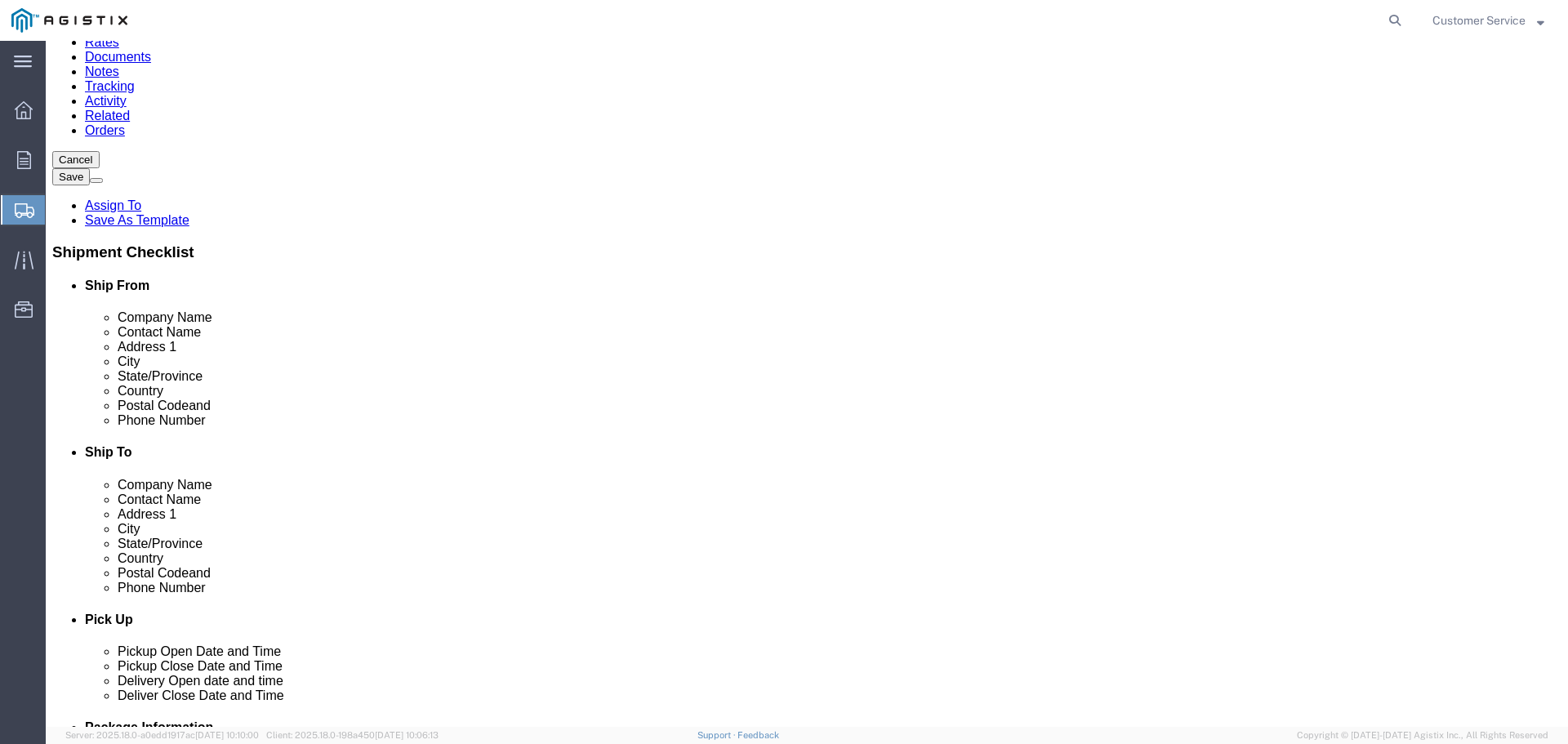
click input "text"
paste input "[PHONE_NUMBER]"
type input "[PHONE_NUMBER]"
click div "Ship To Location Location [GEOGRAPHIC_DATA] [GEOGRAPHIC_DATA] My Profile Locati…"
click input "text"
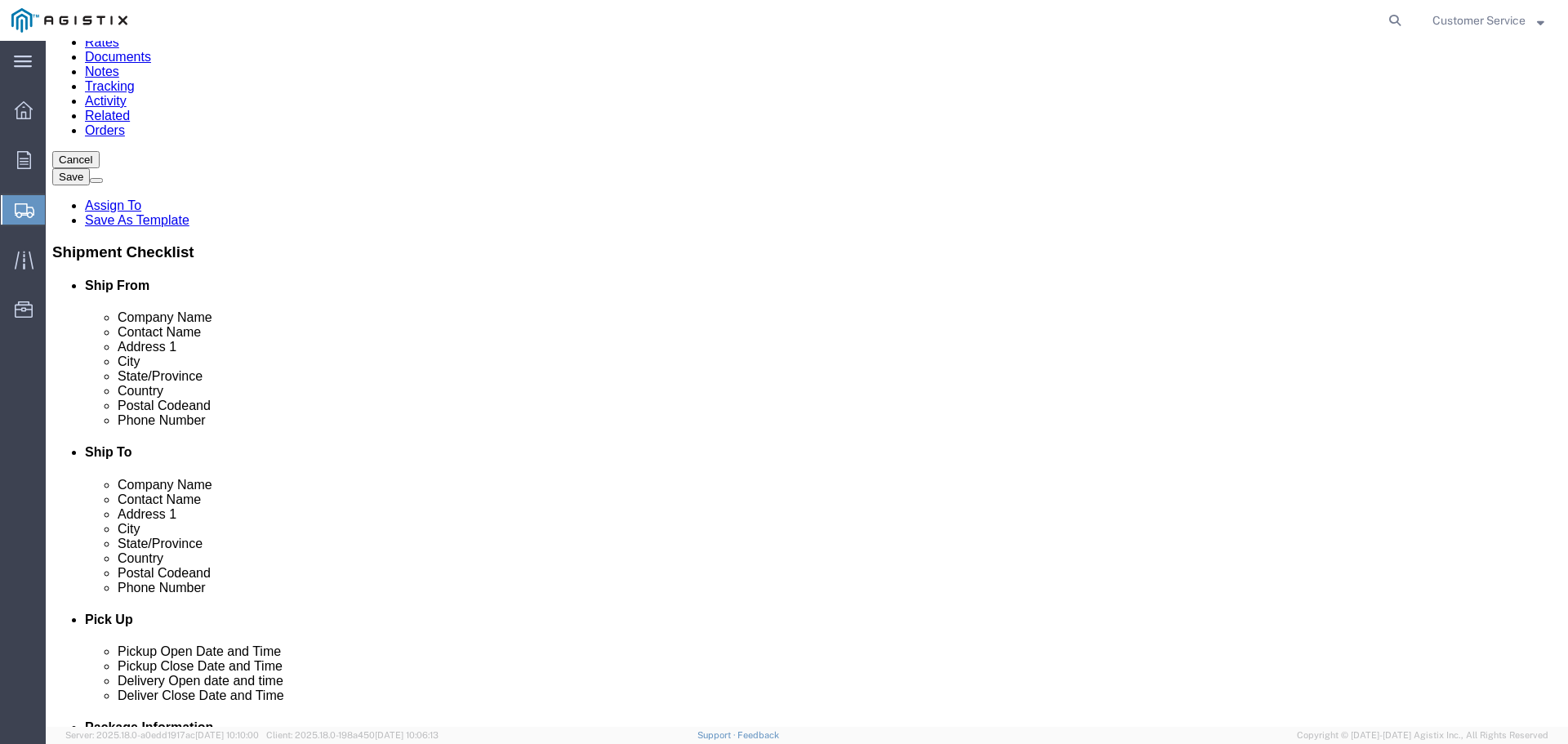
paste input "[PERSON_NAME]"
click input "[PERSON_NAME]"
type input "[PERSON_NAME]"
click div "Ship To Location Location [GEOGRAPHIC_DATA] [GEOGRAPHIC_DATA] My Profile Locati…"
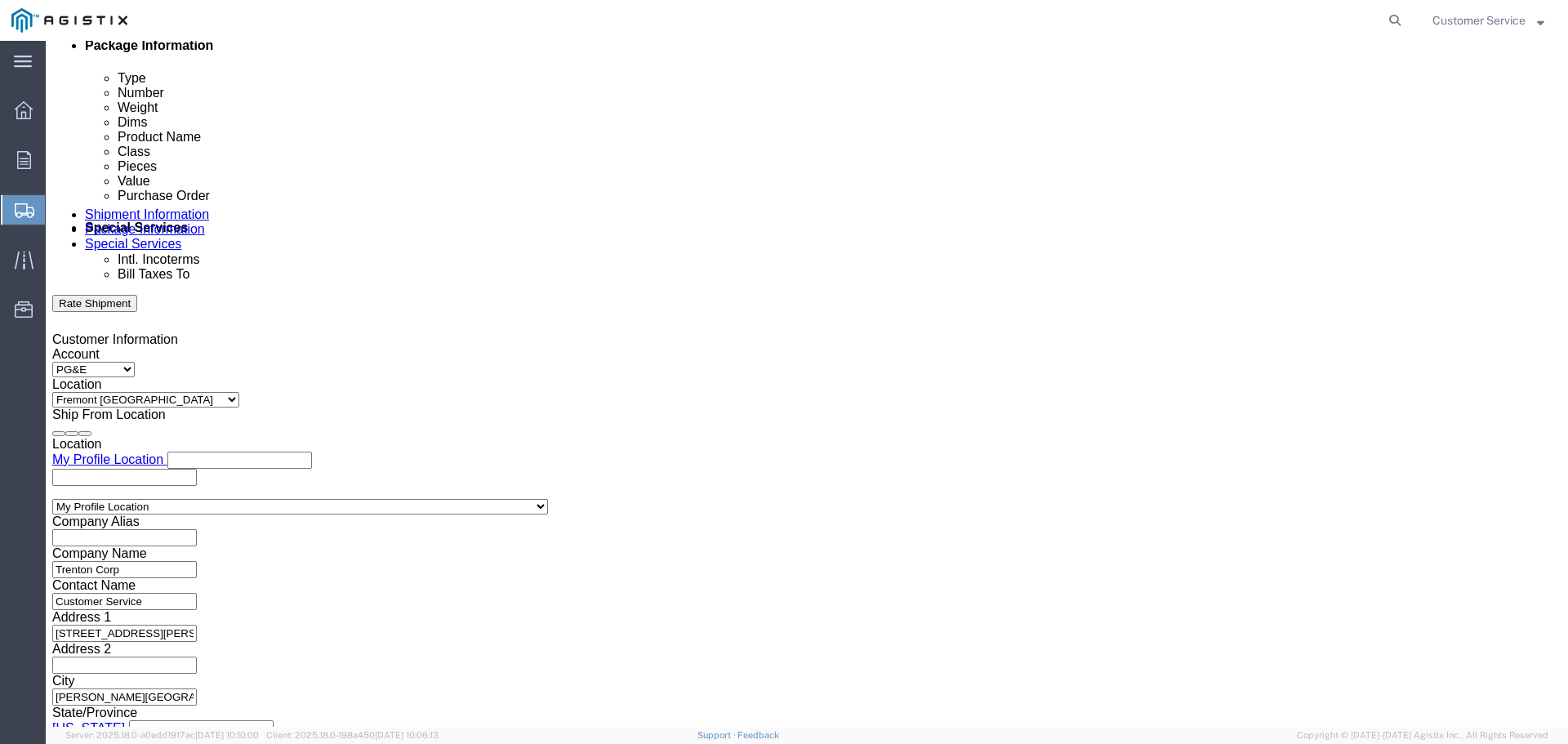
scroll to position [850, 0]
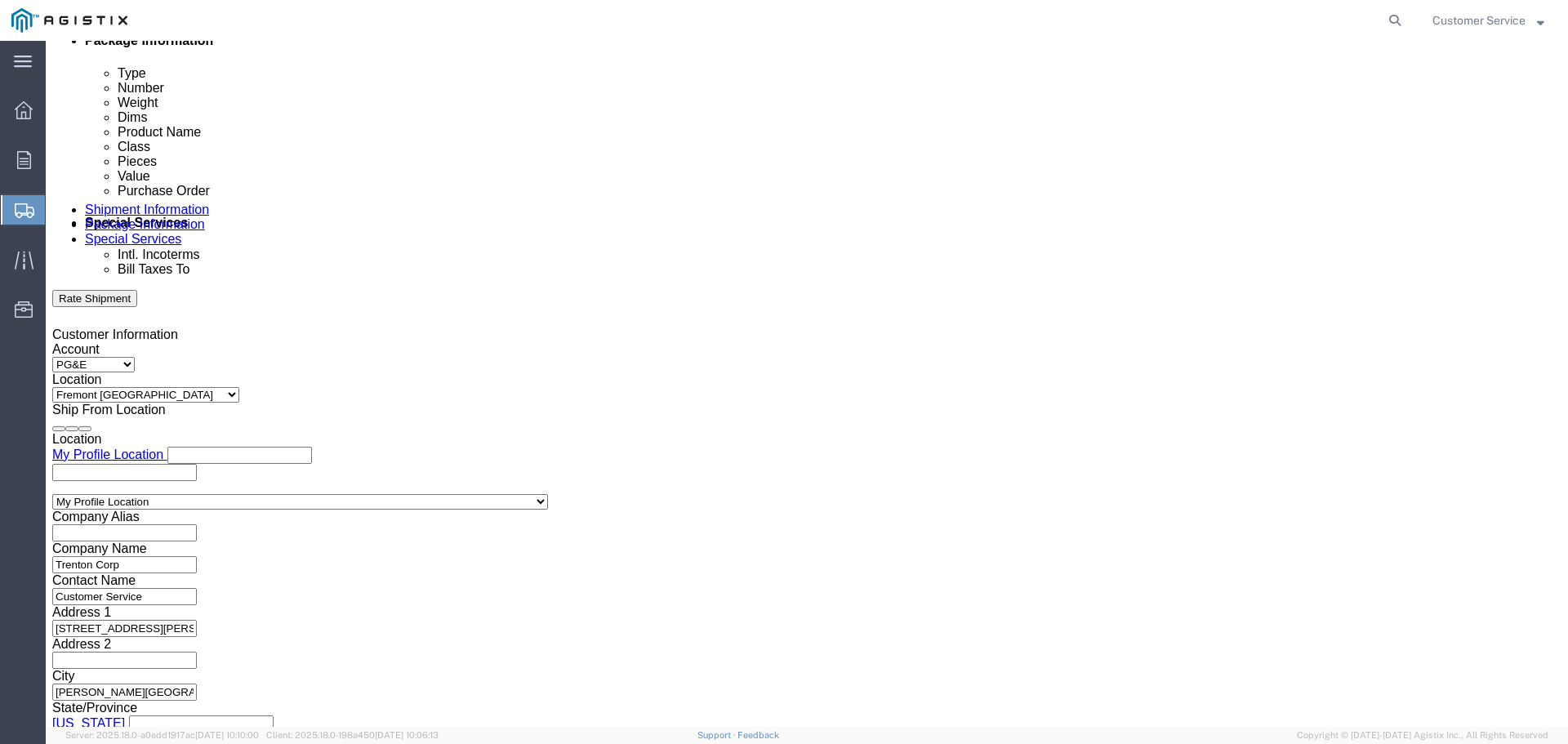
click button "Continue"
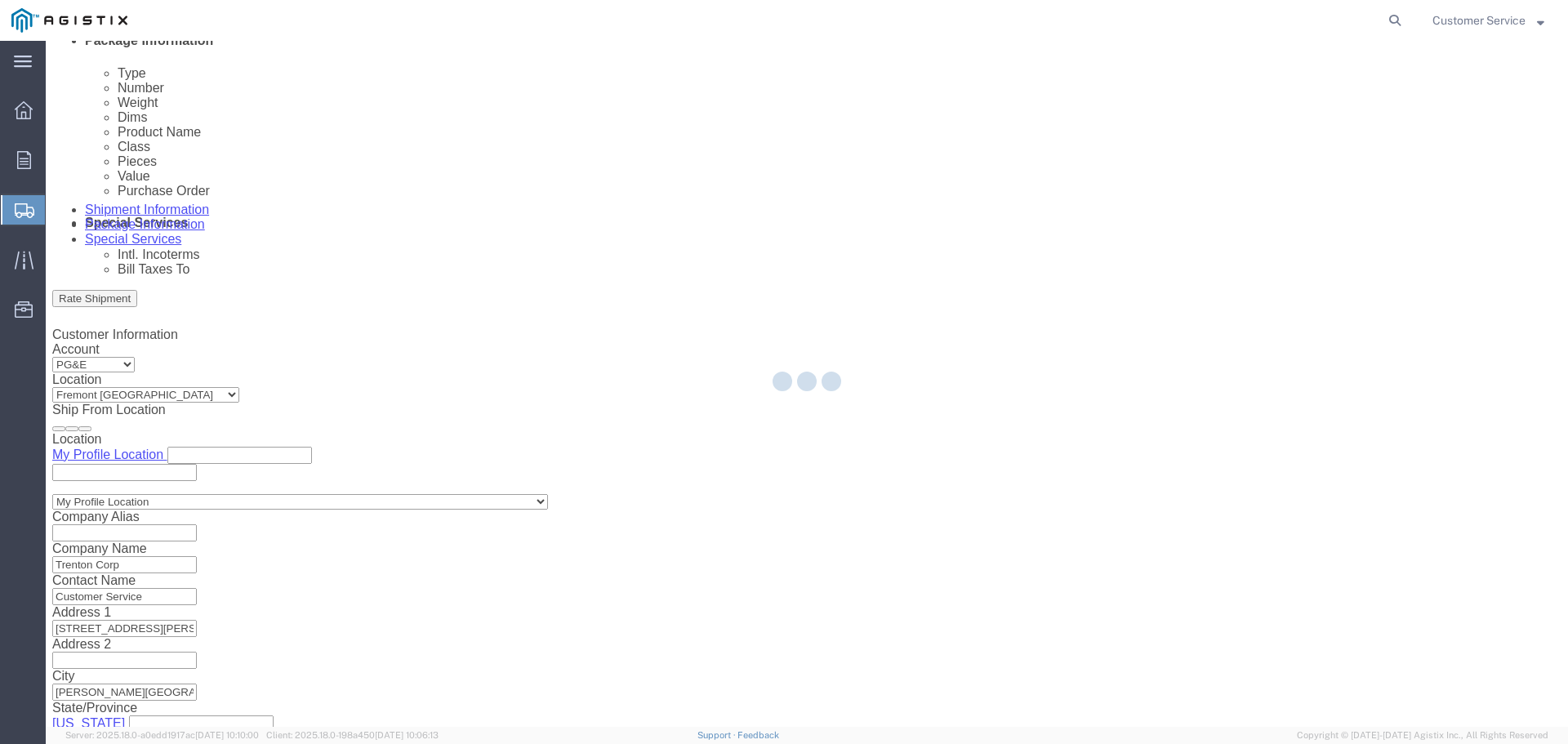
scroll to position [0, 0]
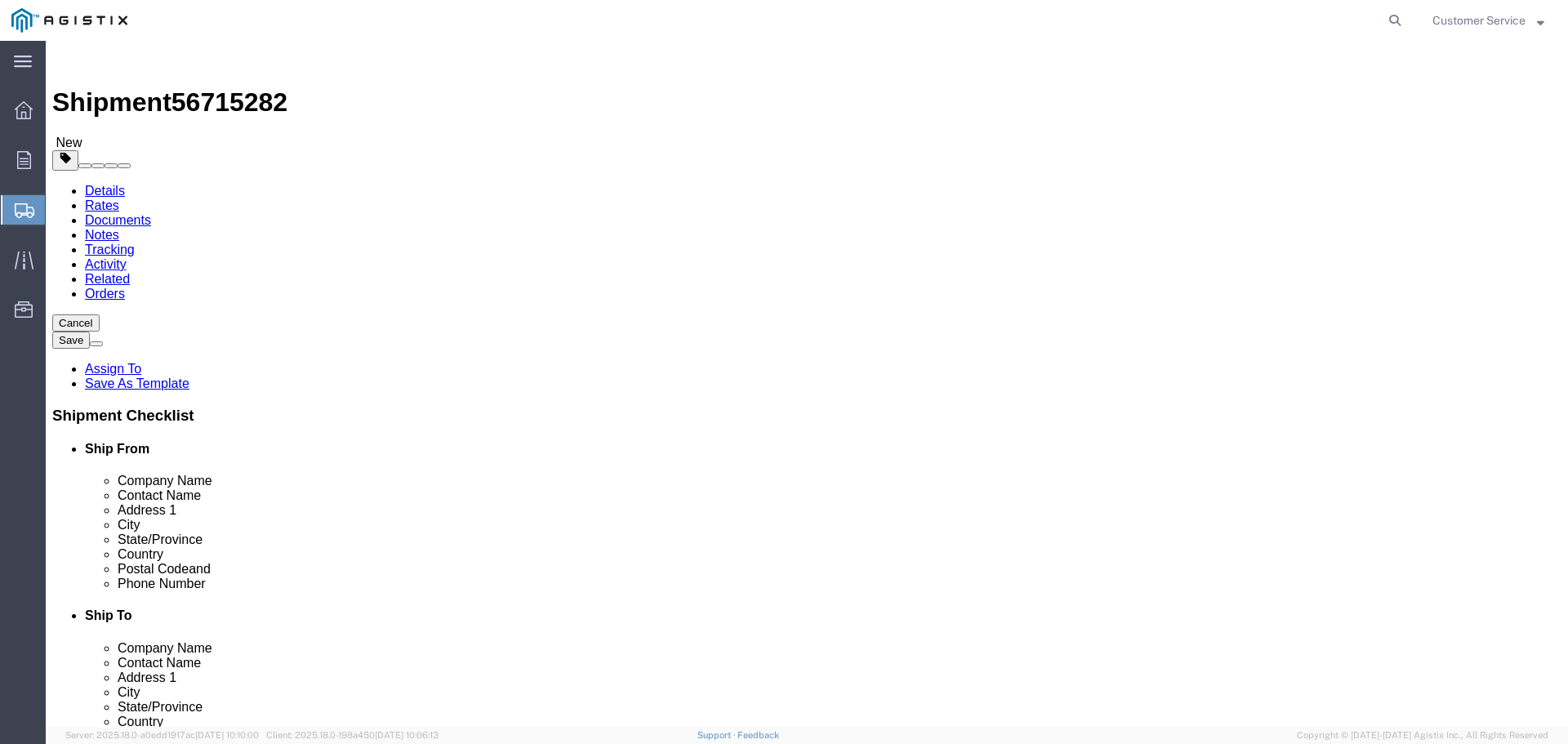
click link "Add Content"
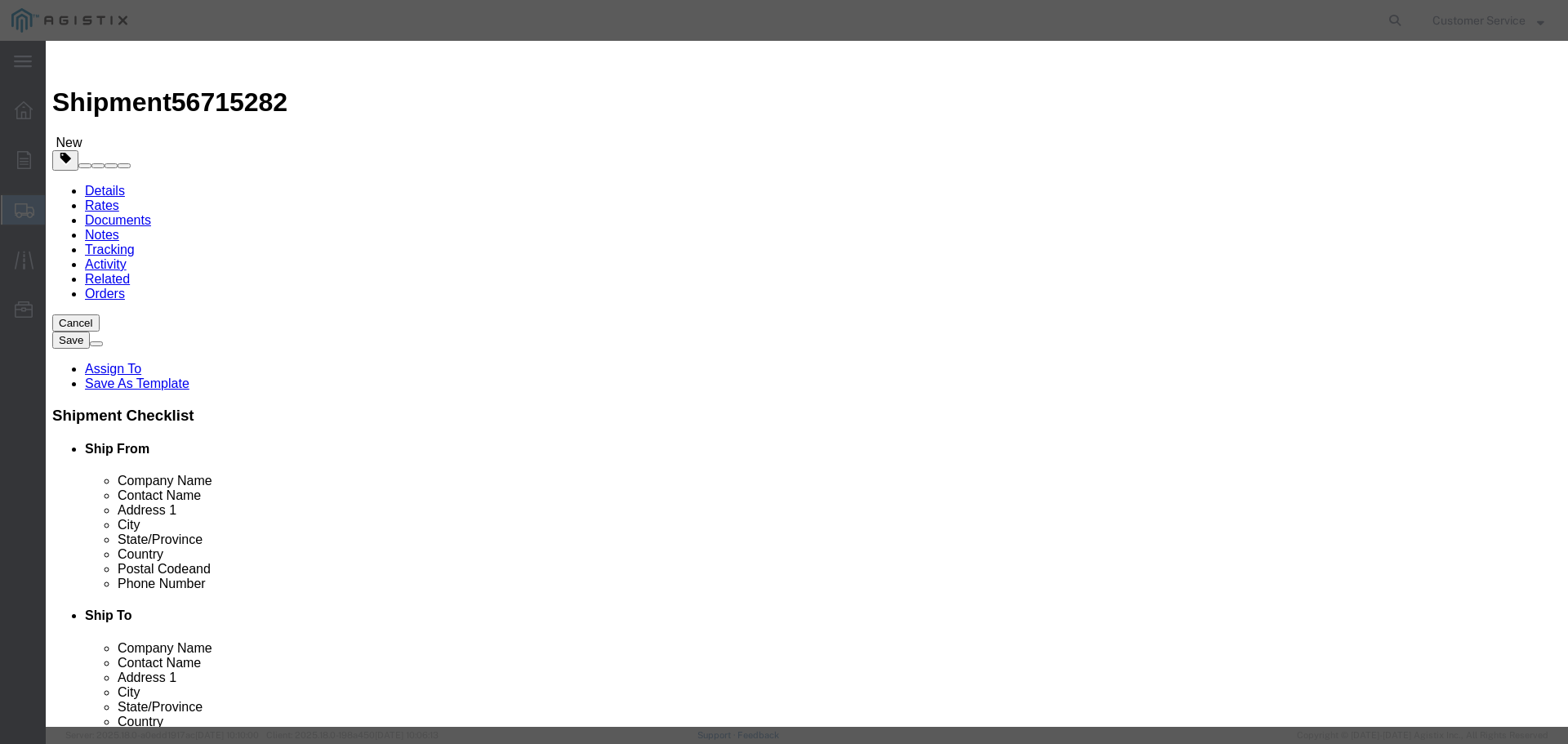
click input "text"
type input "Coatig"
drag, startPoint x: 521, startPoint y: 124, endPoint x: 445, endPoint y: 134, distance: 76.7
click div "Product Name Coatig"
click button "Commodity library"
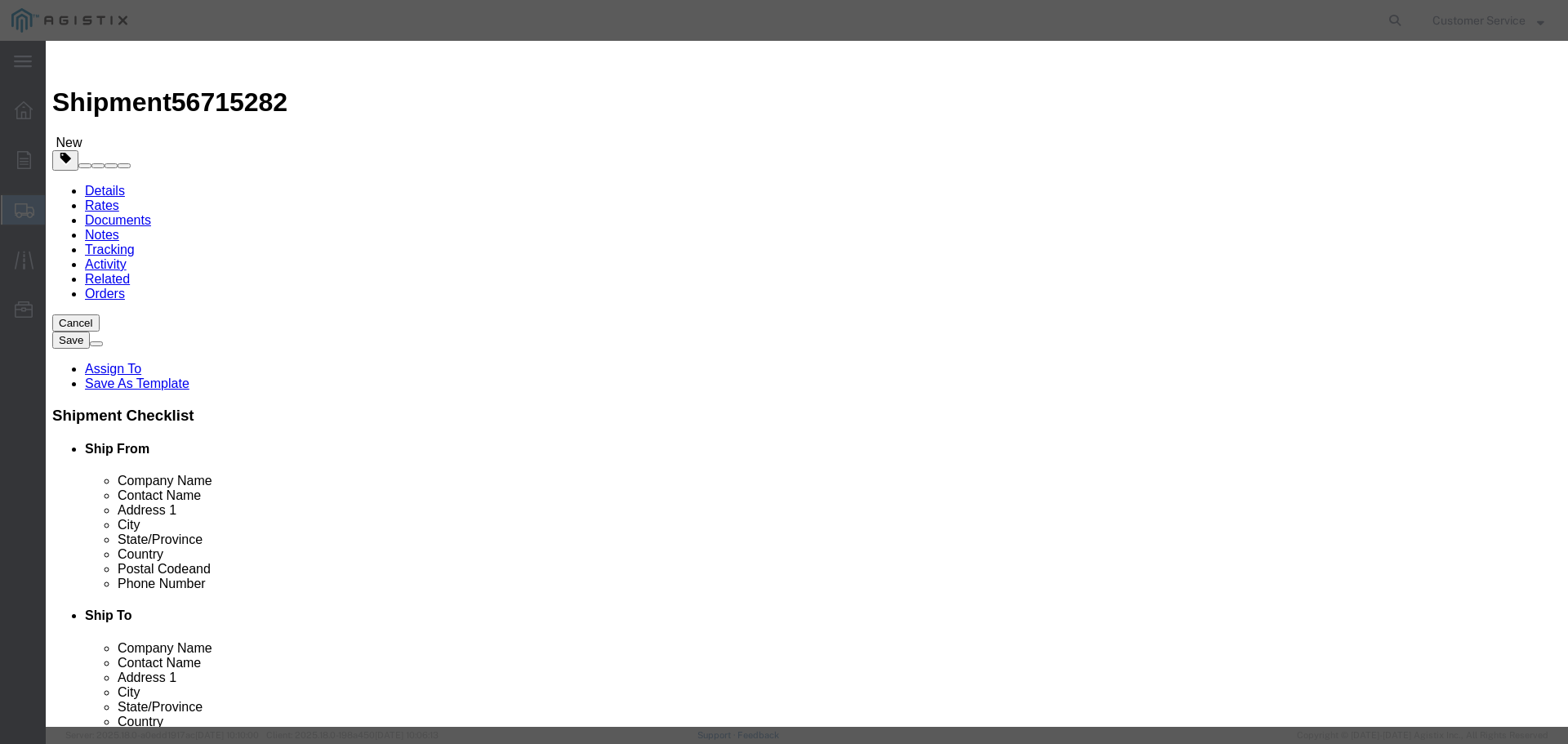
click input "text"
type input "coating"
click button "button"
click input "text"
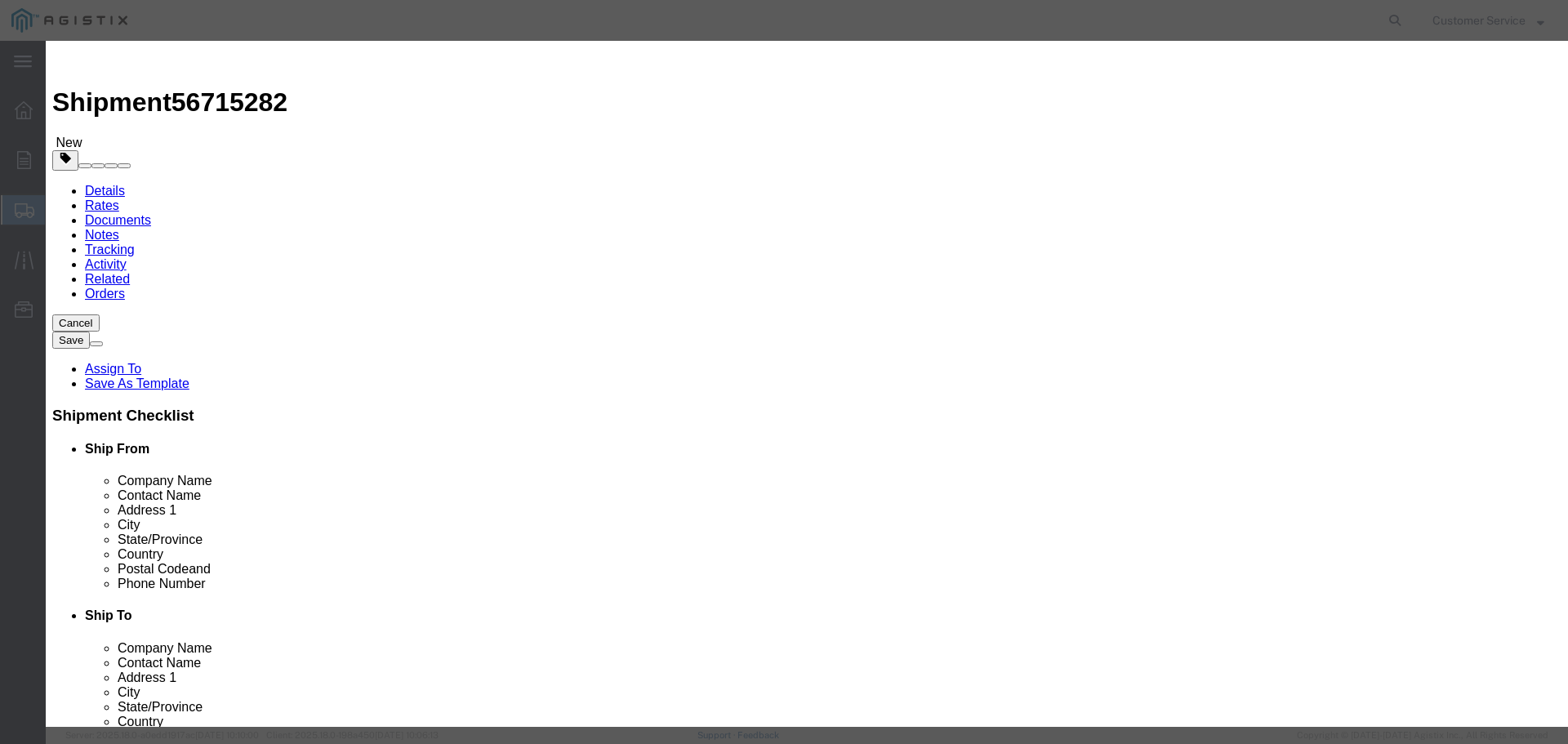
click button "Close"
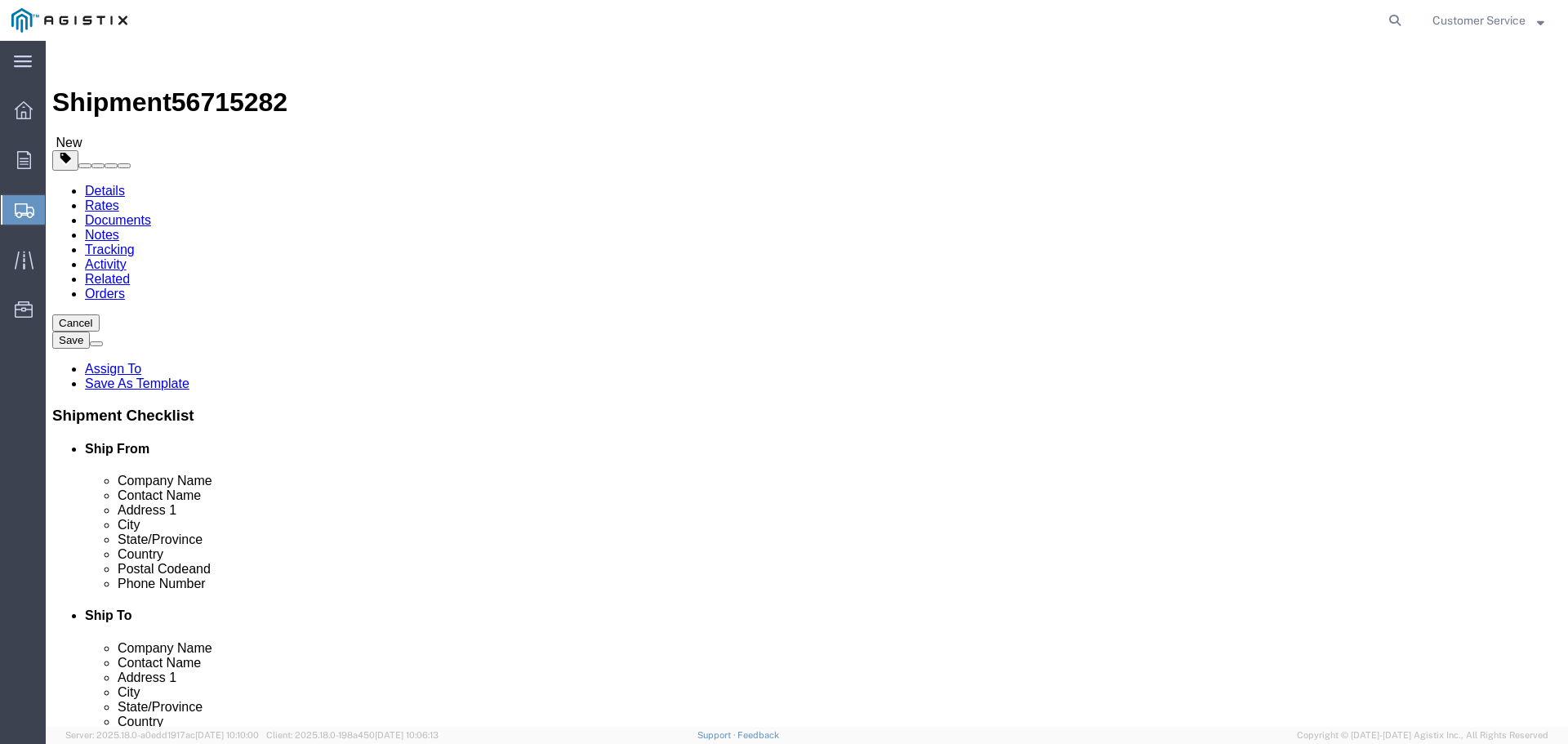
click div "1 x Pallet(s) Standard (Stackable) Package Type Select Bulk Bundle(s) Cardboard…"
drag, startPoint x: 257, startPoint y: 321, endPoint x: 197, endPoint y: 307, distance: 61.6
click div "Carton Count 13"
type input "0"
click div "1 x Pallet(s) Standard (Stackable) Package Type Select Bulk Bundle(s) Cardboard…"
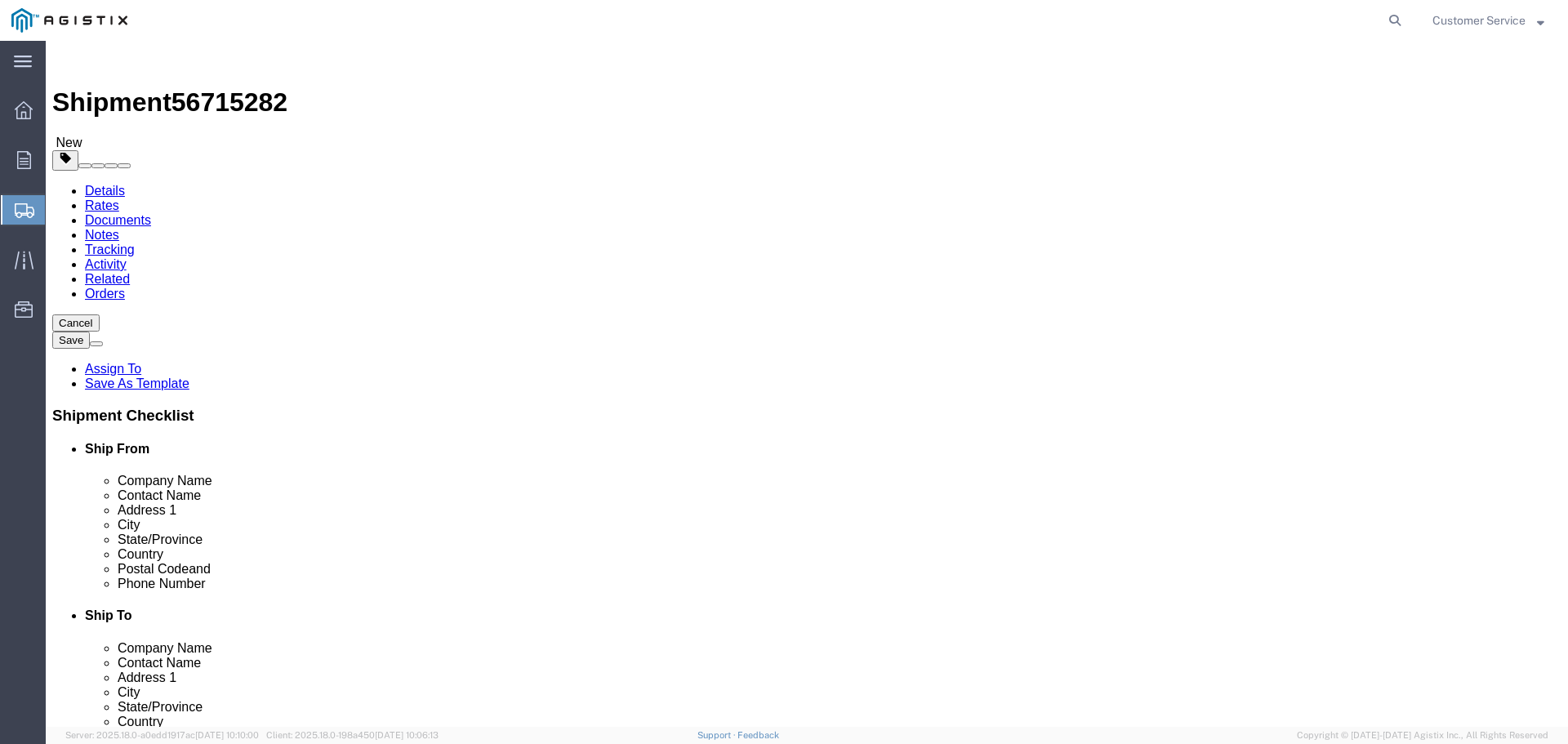
click link "Add Content"
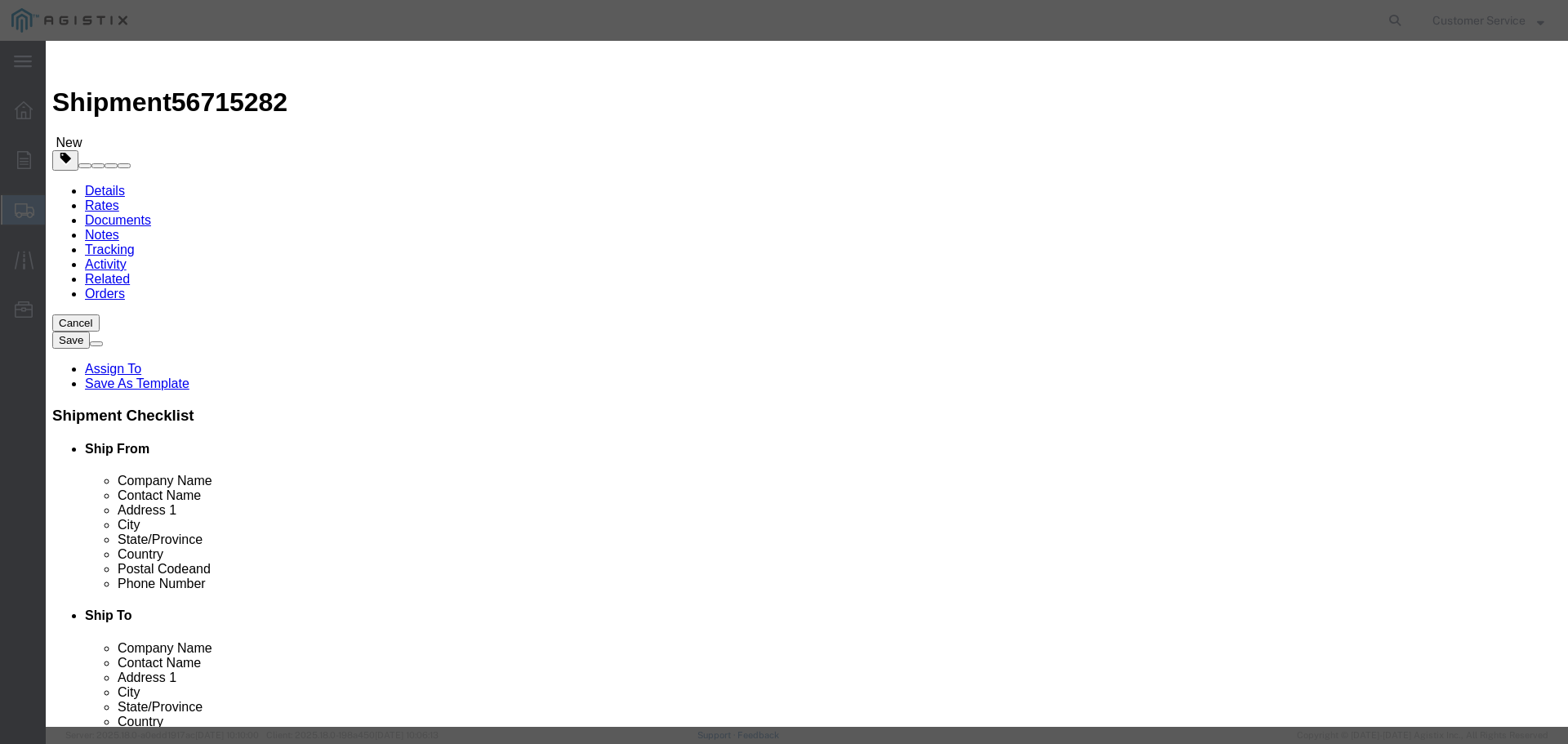
click input "text"
type input "Coating Materials"
type input "1"
type input "39348"
select select "USD"
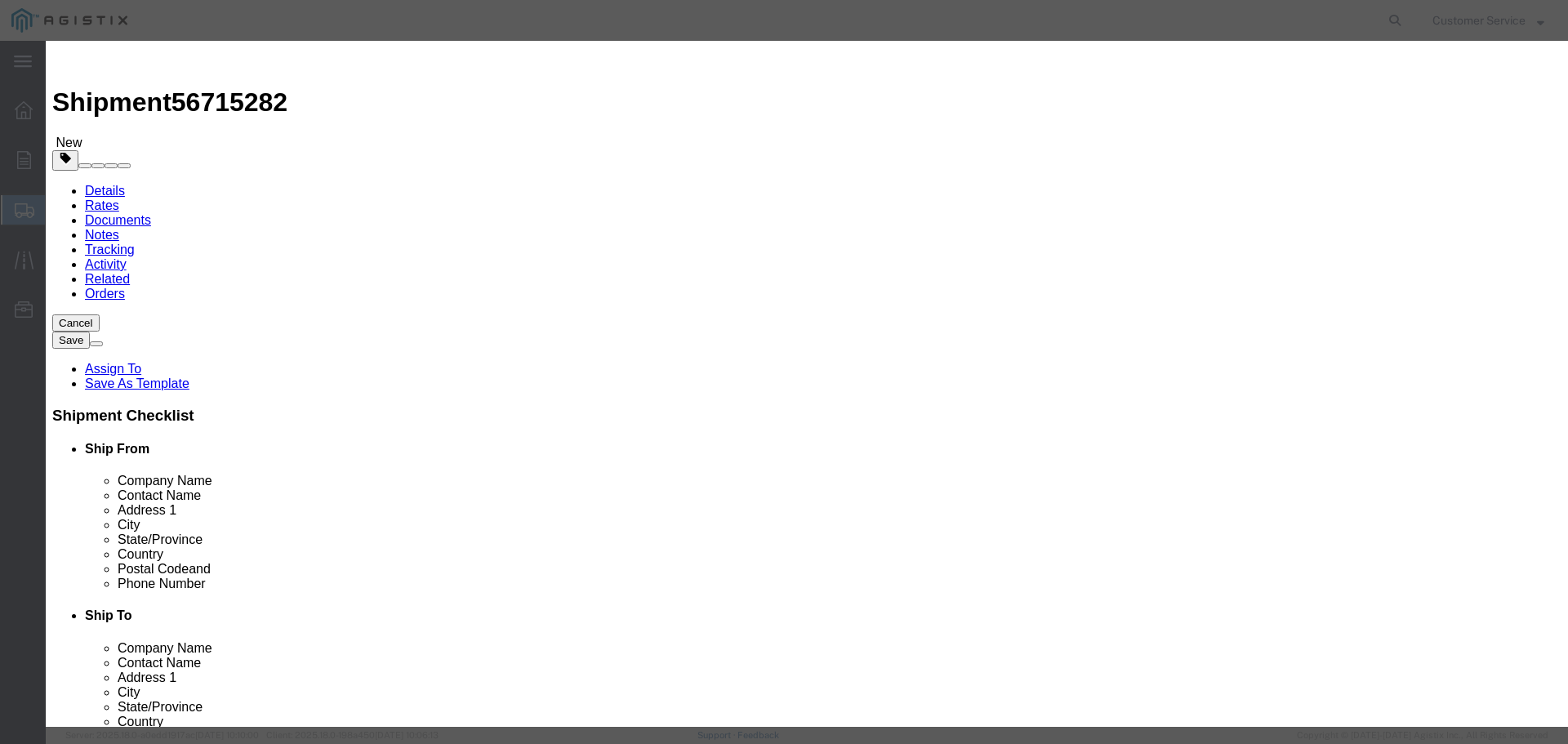
click select "Select 50 55 60 65 70 85 92.5 100 125 175 250 300 400"
select select "70"
click select "Select 50 55 60 65 70 85 92.5 100 125 175 250 300 400"
click input "text"
type input "49260-09"
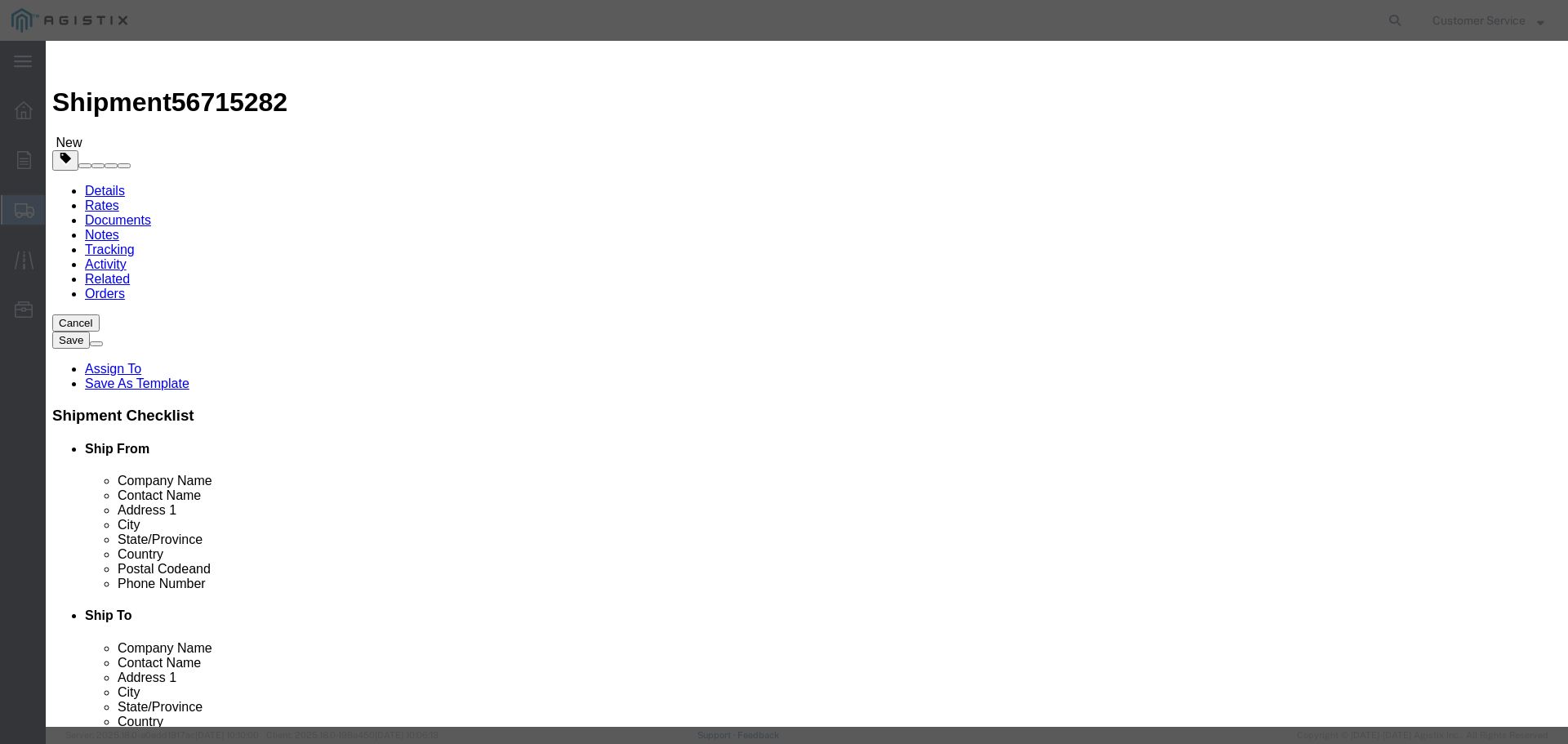
click button "Save & Close"
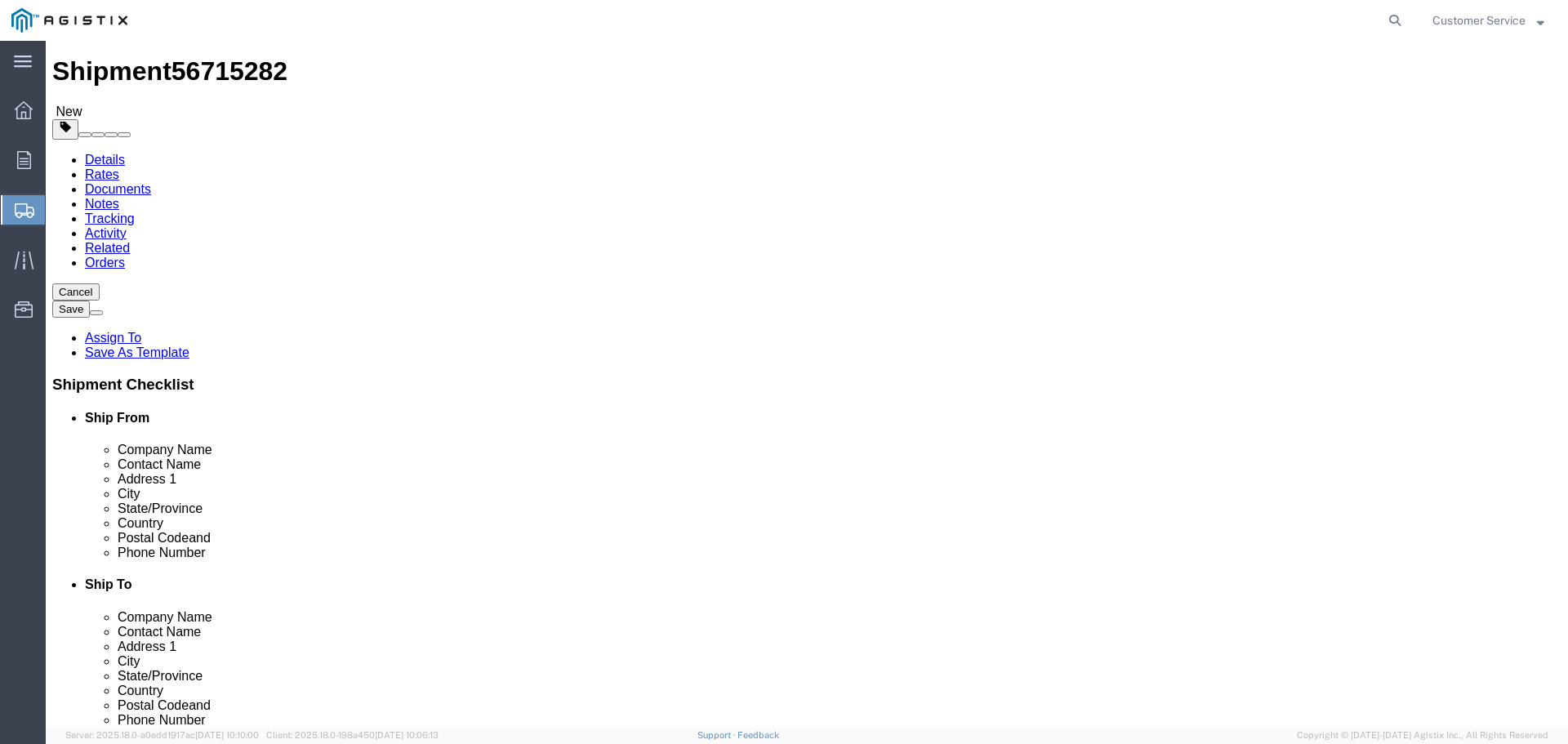
scroll to position [47, 0]
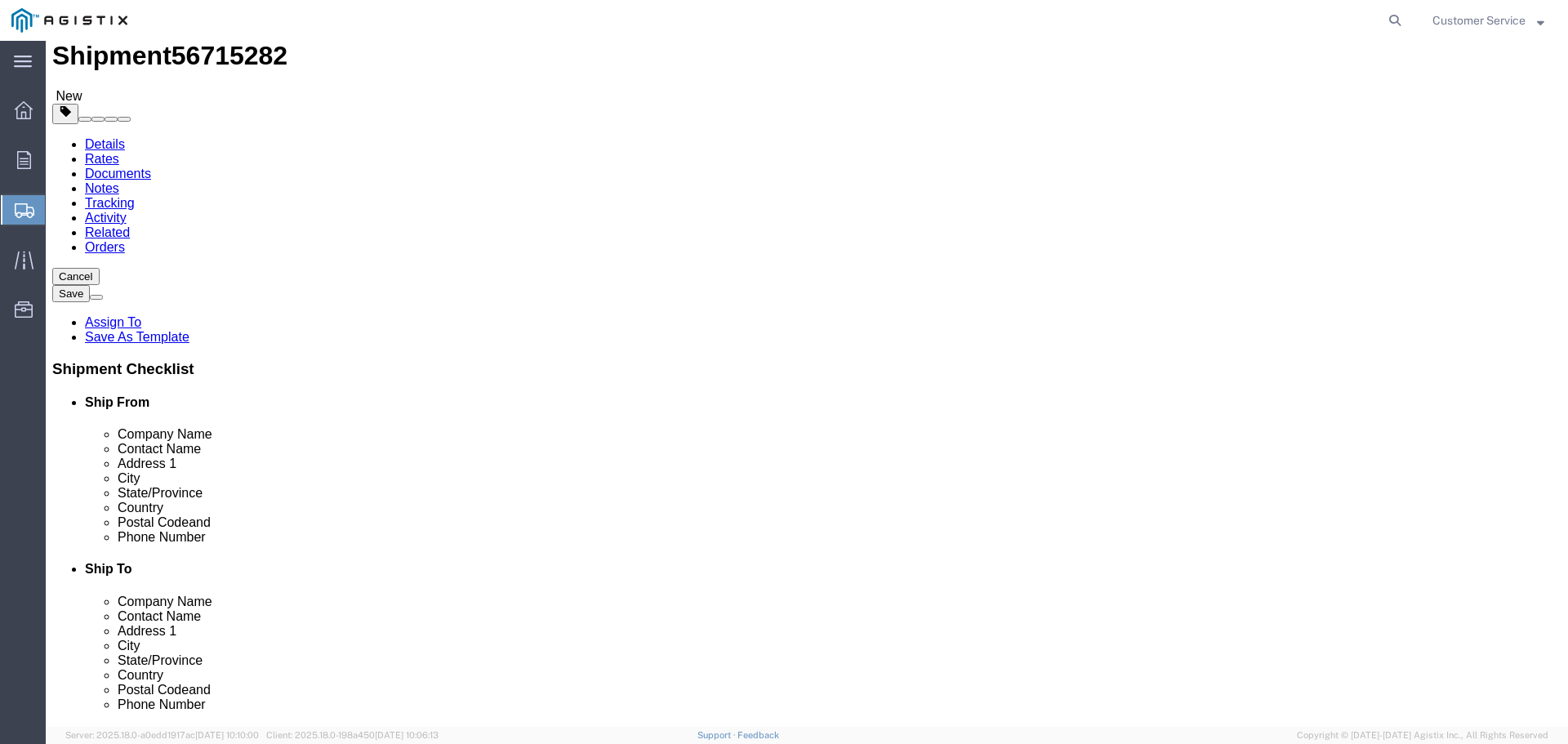
click button "Continue"
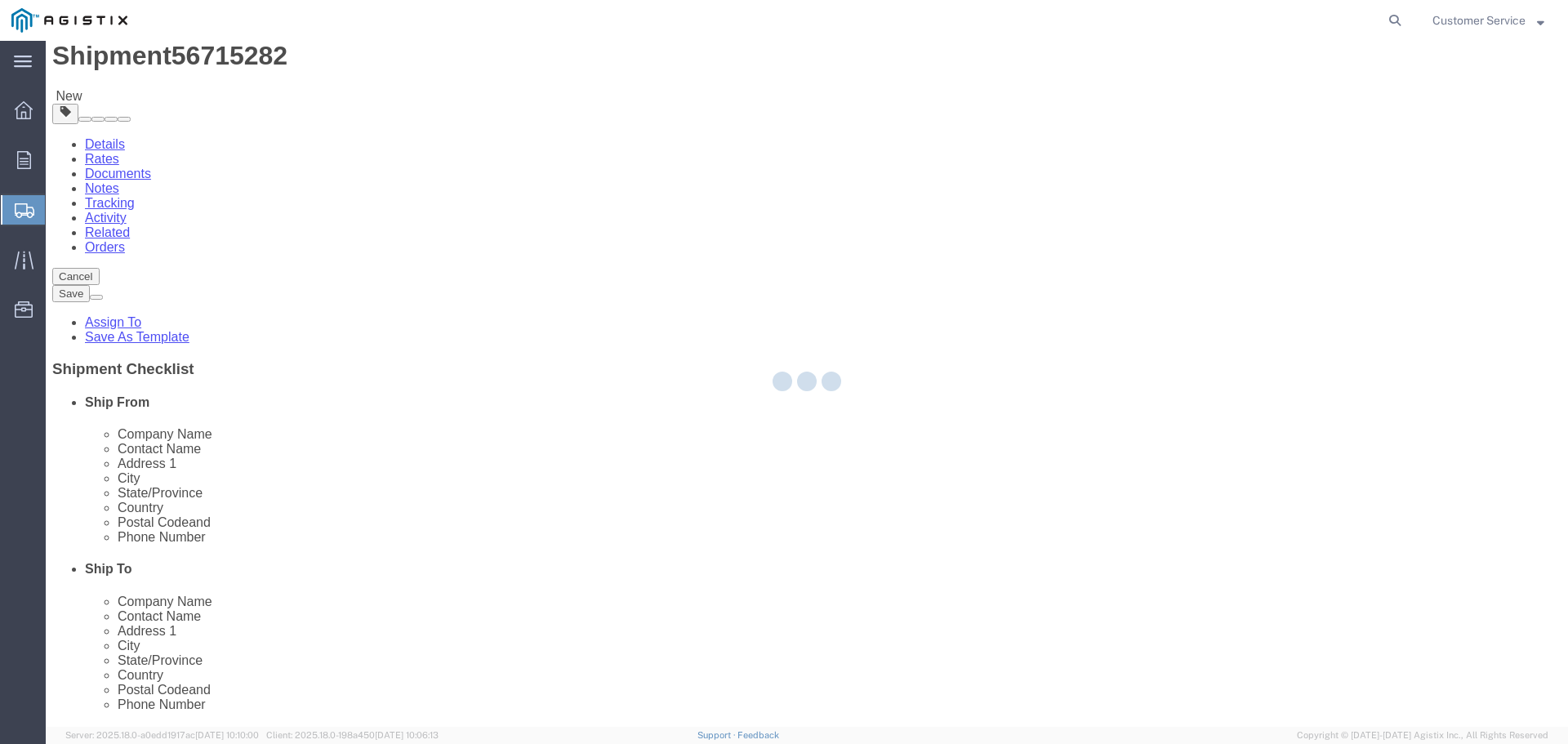
scroll to position [0, 0]
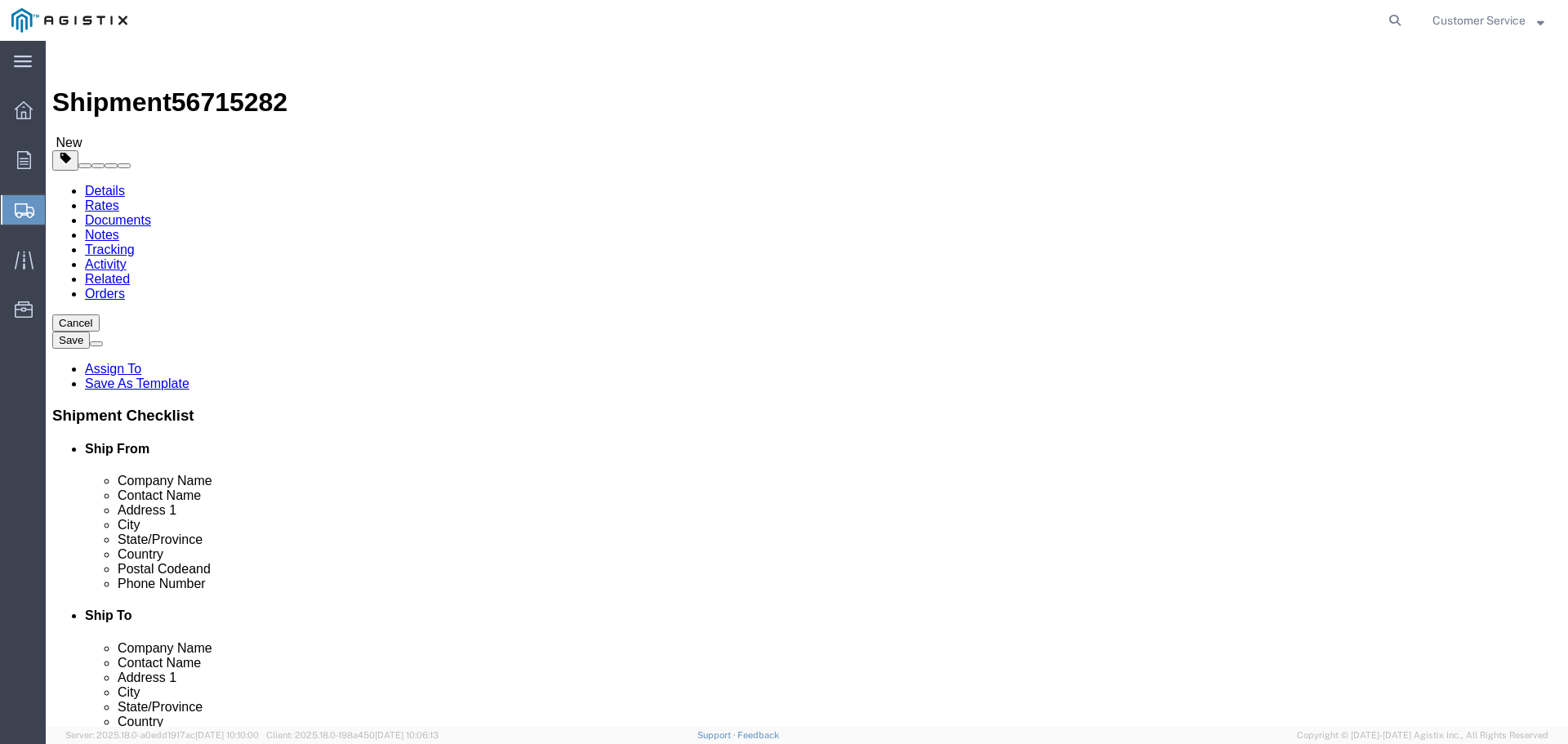
click input "BOL"
checkbox input "true"
click div "Message"
click button "Rate Shipment"
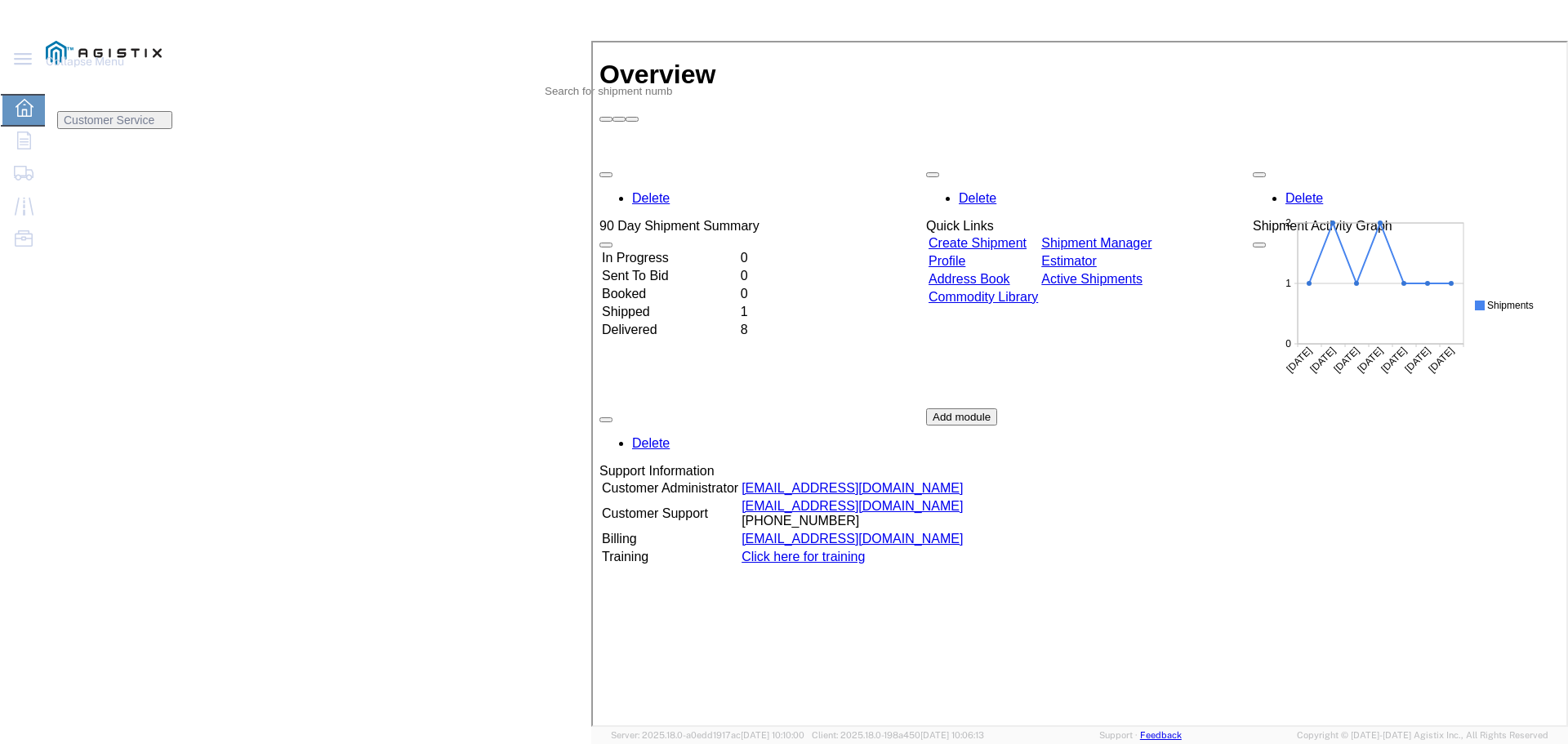
click at [1150, 234] on link "Shipment Manager" at bounding box center [1095, 241] width 110 height 14
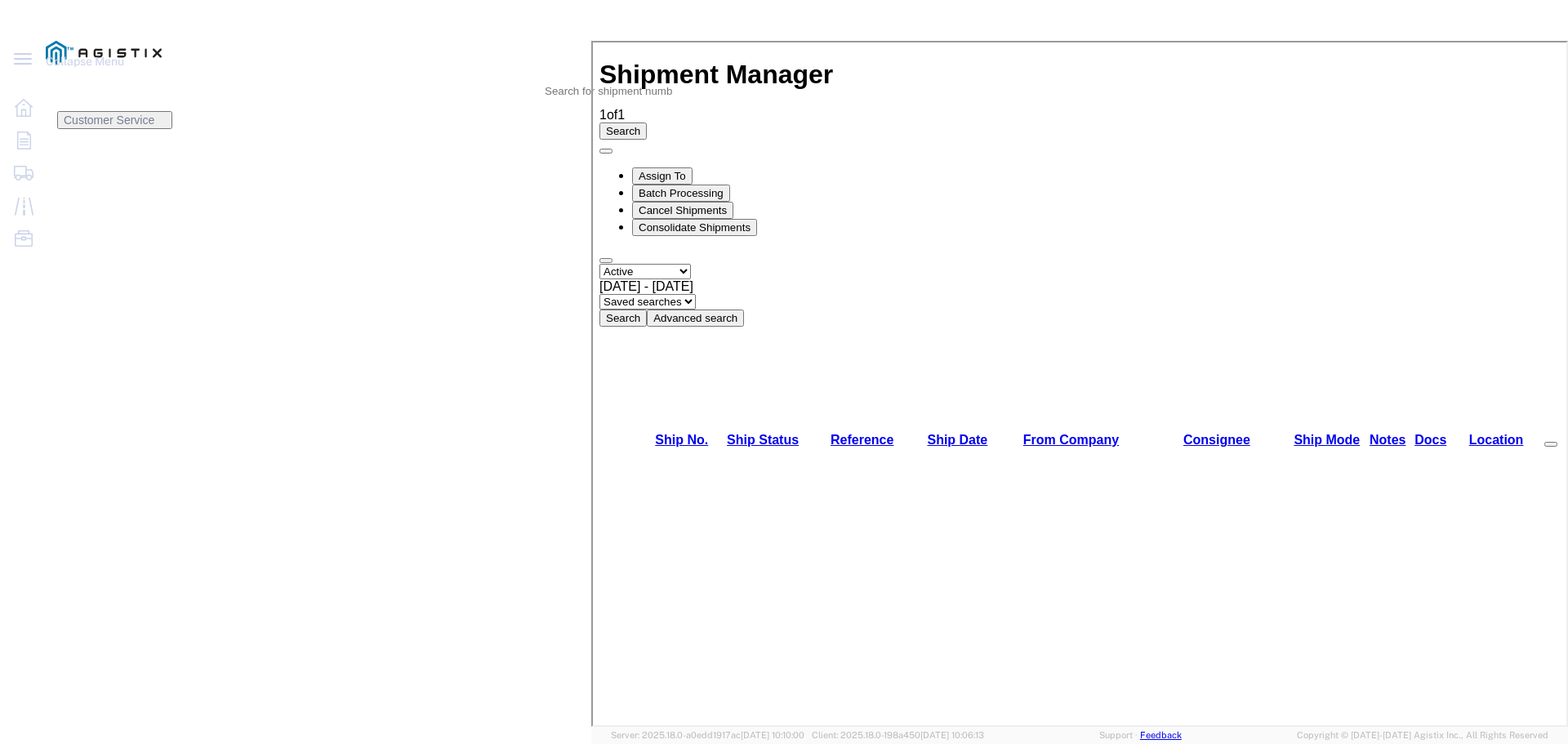
click at [968, 345] on div "Shipment Manager 1 of 1 Search Assign To Batch Processing Cancel Shipments Cons…" at bounding box center [1078, 721] width 961 height 1325
